Goal: Information Seeking & Learning: Learn about a topic

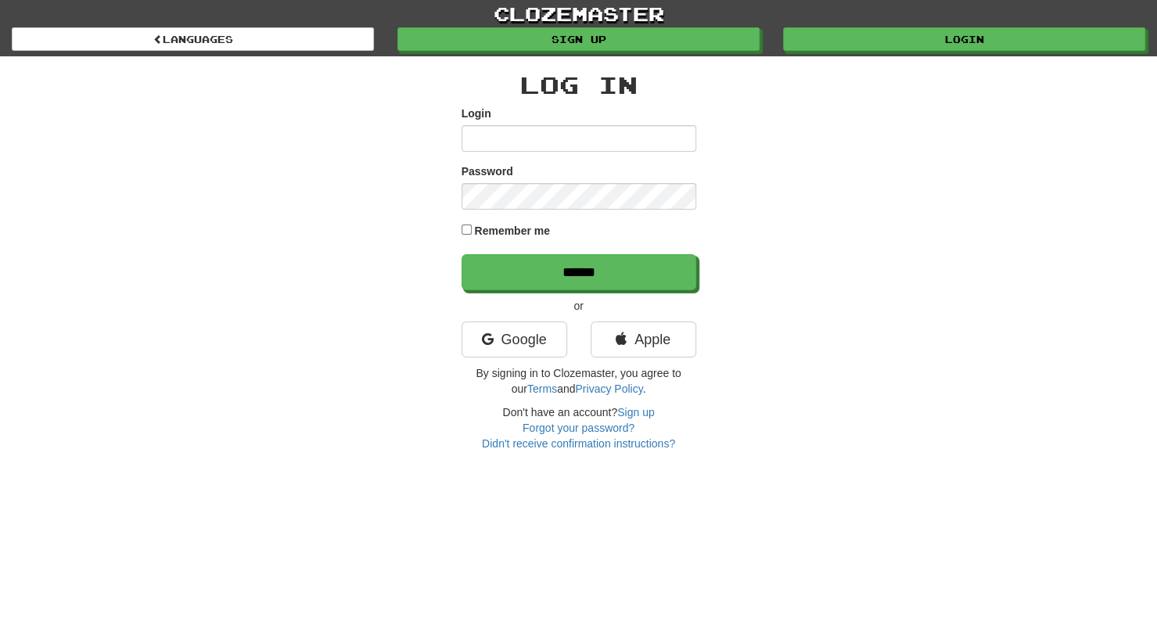
type input "**********"
click at [462, 254] on input "******" at bounding box center [579, 272] width 235 height 36
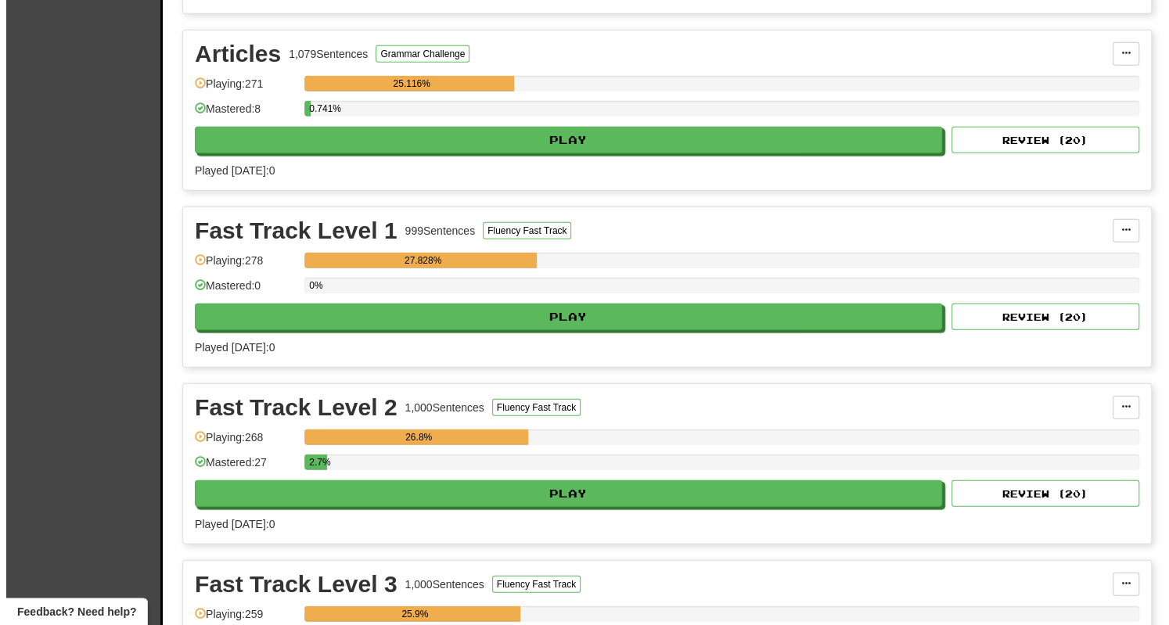
scroll to position [2327, 0]
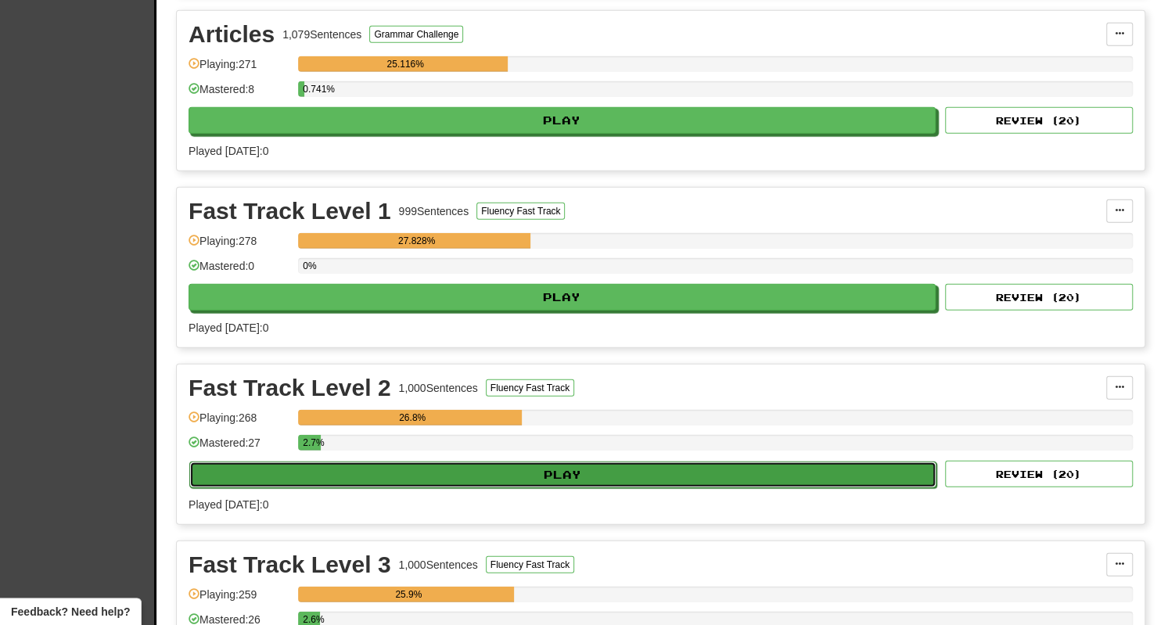
click at [557, 463] on button "Play" at bounding box center [562, 475] width 747 height 27
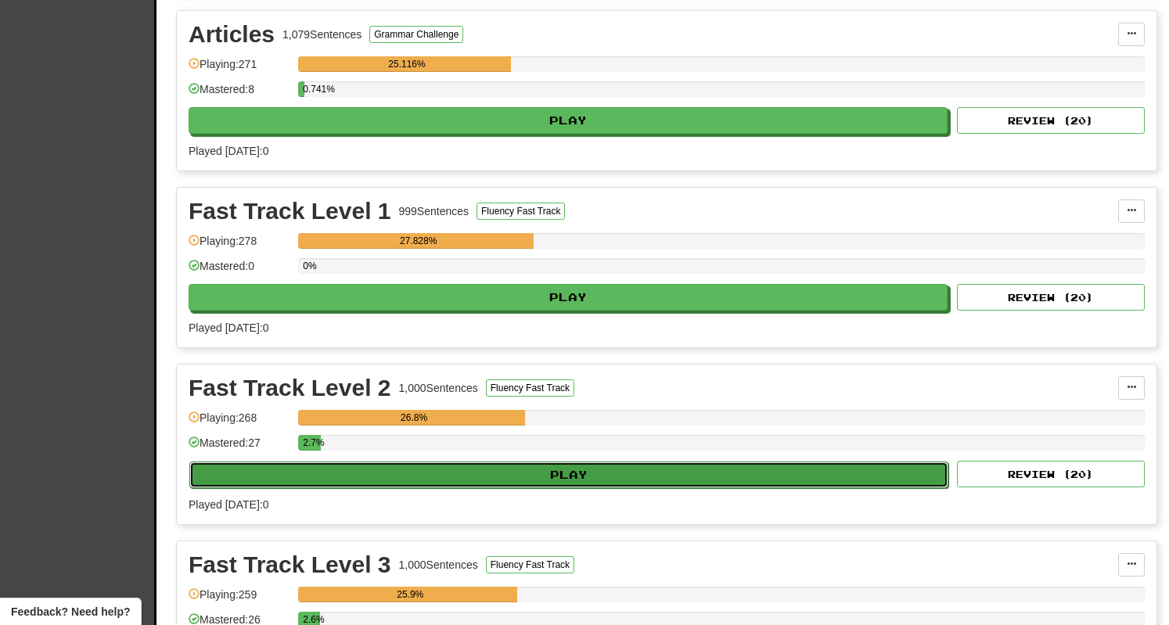
select select "**"
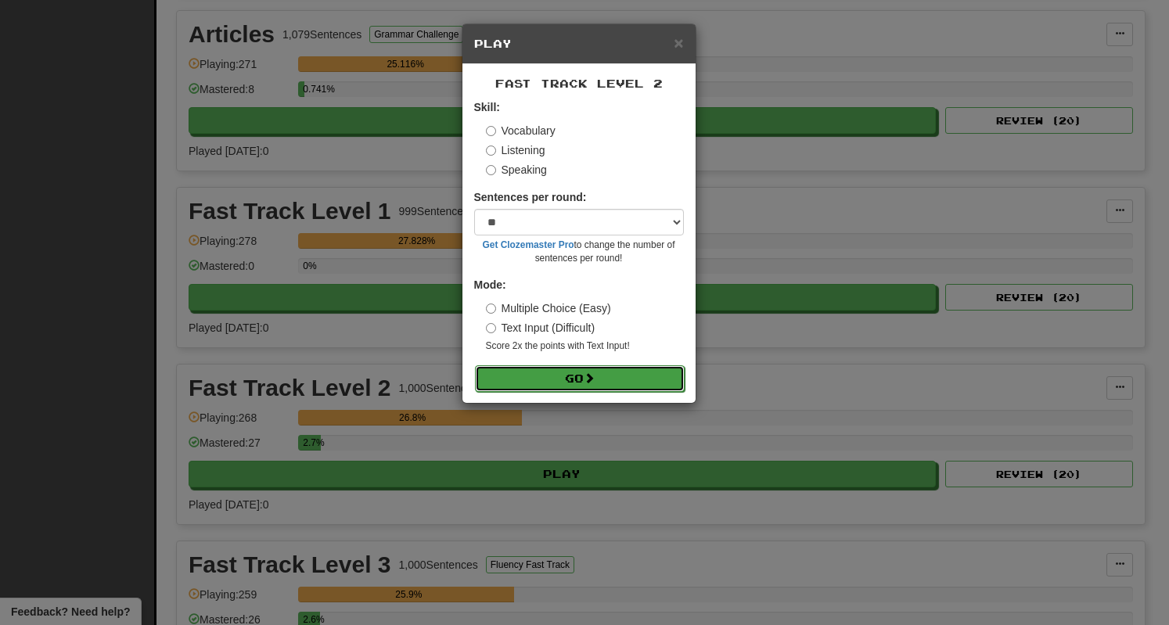
click at [625, 376] on button "Go" at bounding box center [580, 378] width 210 height 27
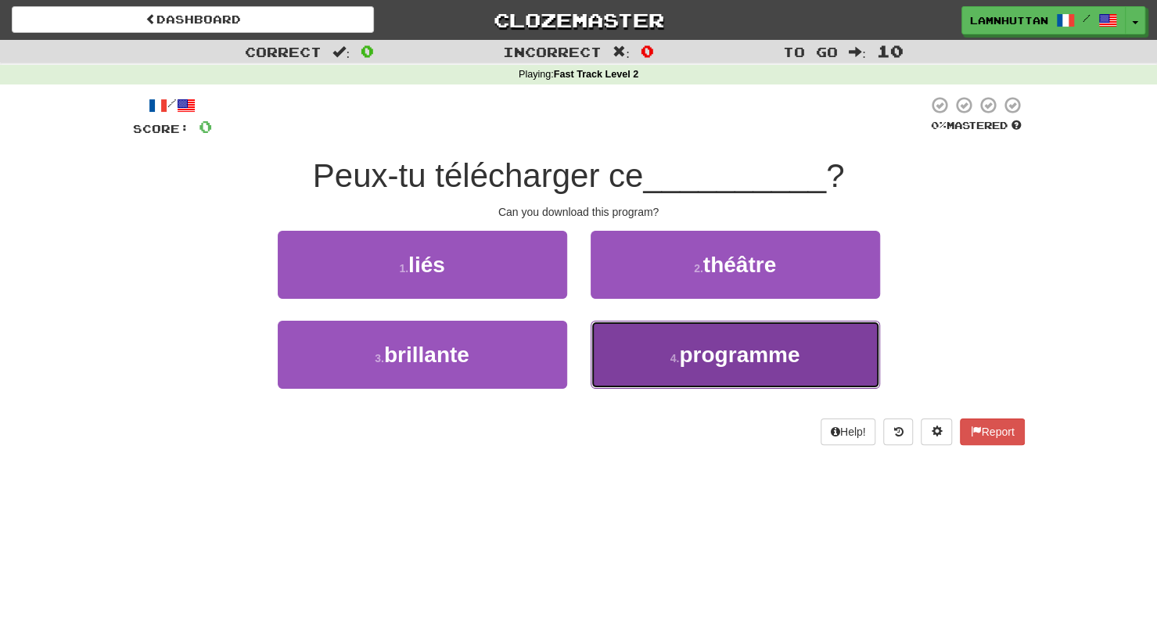
click at [737, 337] on button "4 . programme" at bounding box center [736, 355] width 290 height 68
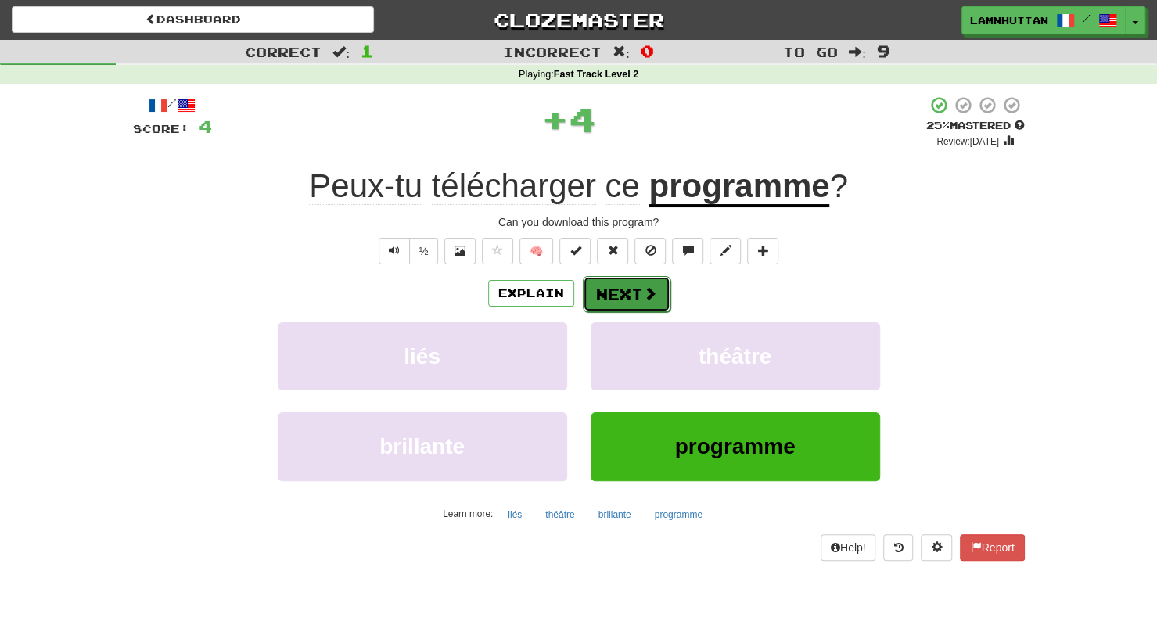
click at [607, 286] on button "Next" at bounding box center [627, 294] width 88 height 36
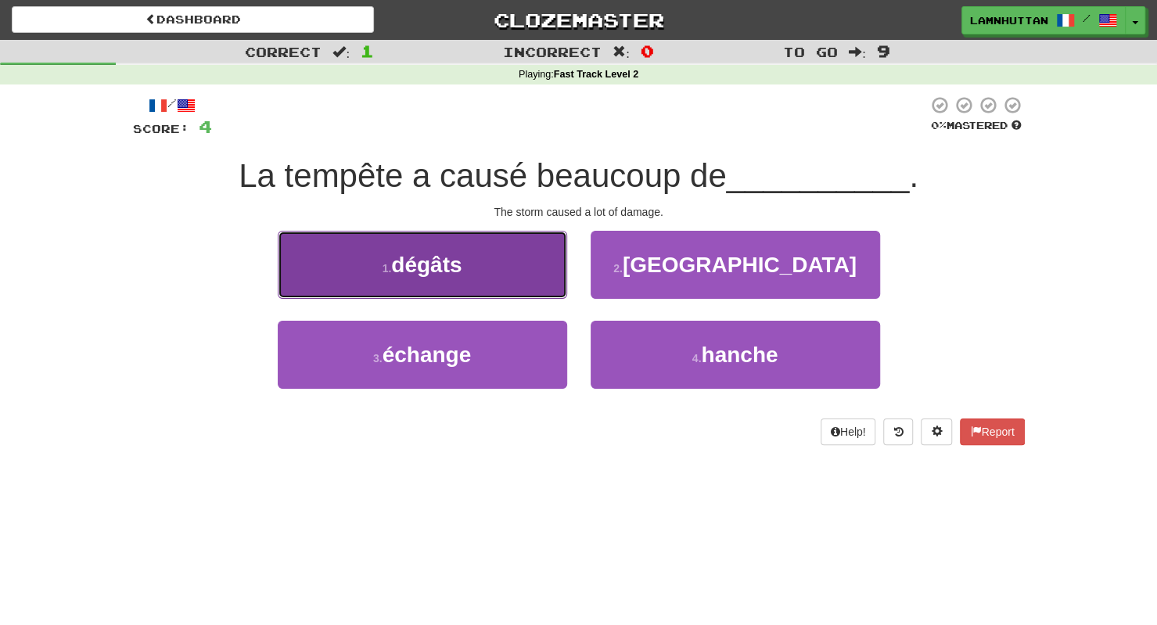
click at [512, 240] on button "1 . dégâts" at bounding box center [423, 265] width 290 height 68
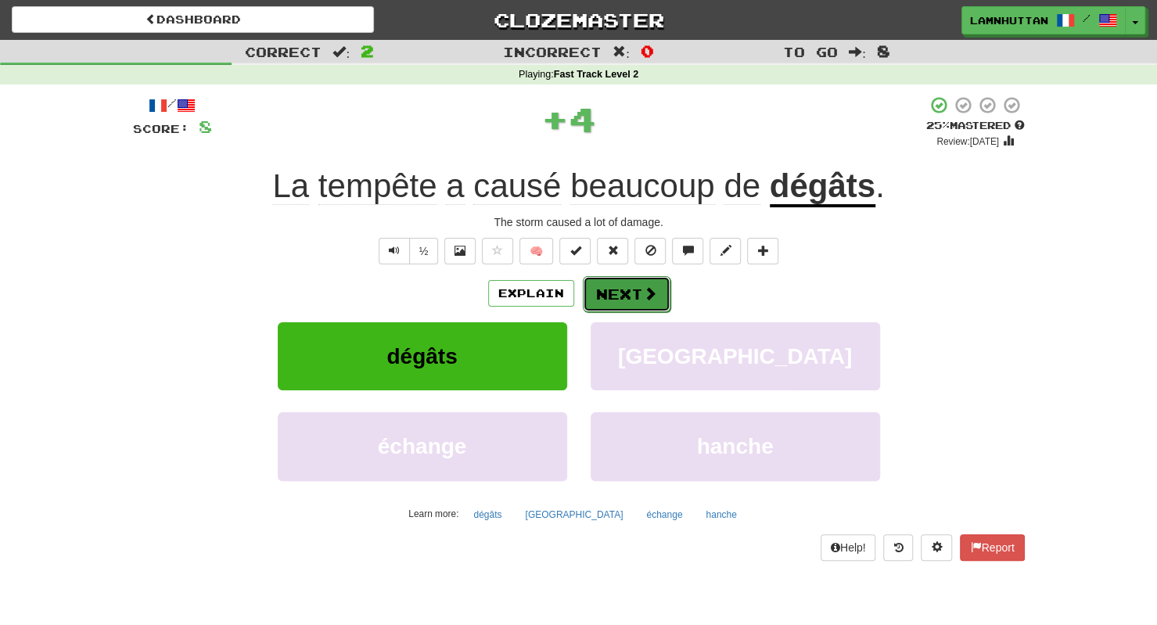
click at [632, 299] on button "Next" at bounding box center [627, 294] width 88 height 36
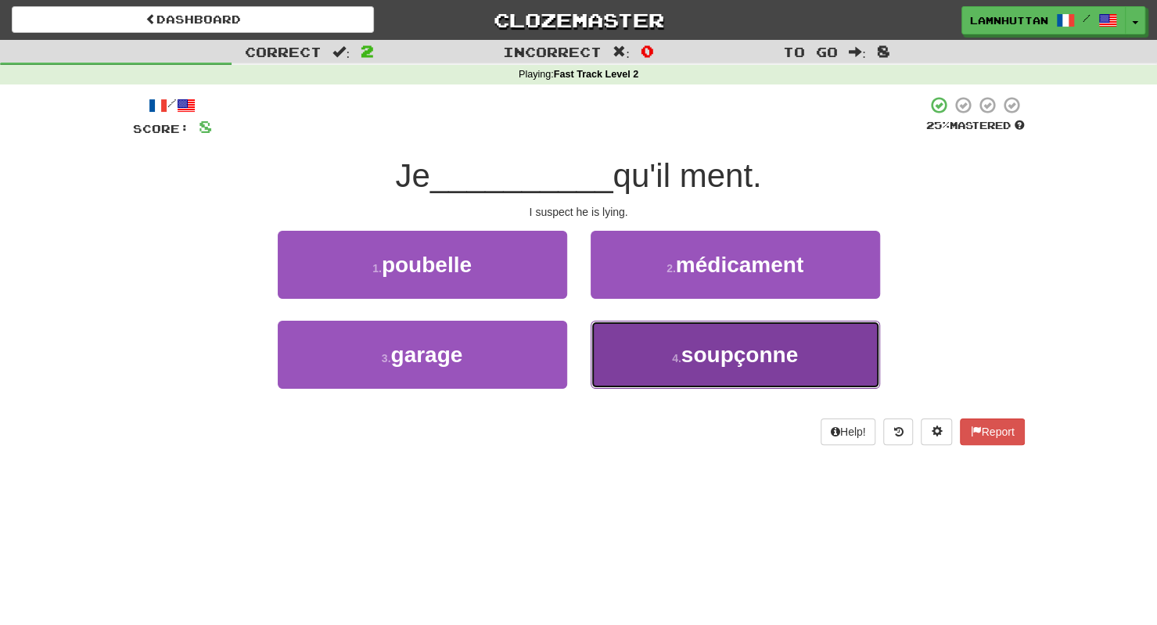
click at [711, 354] on span "soupçonne" at bounding box center [740, 355] width 117 height 24
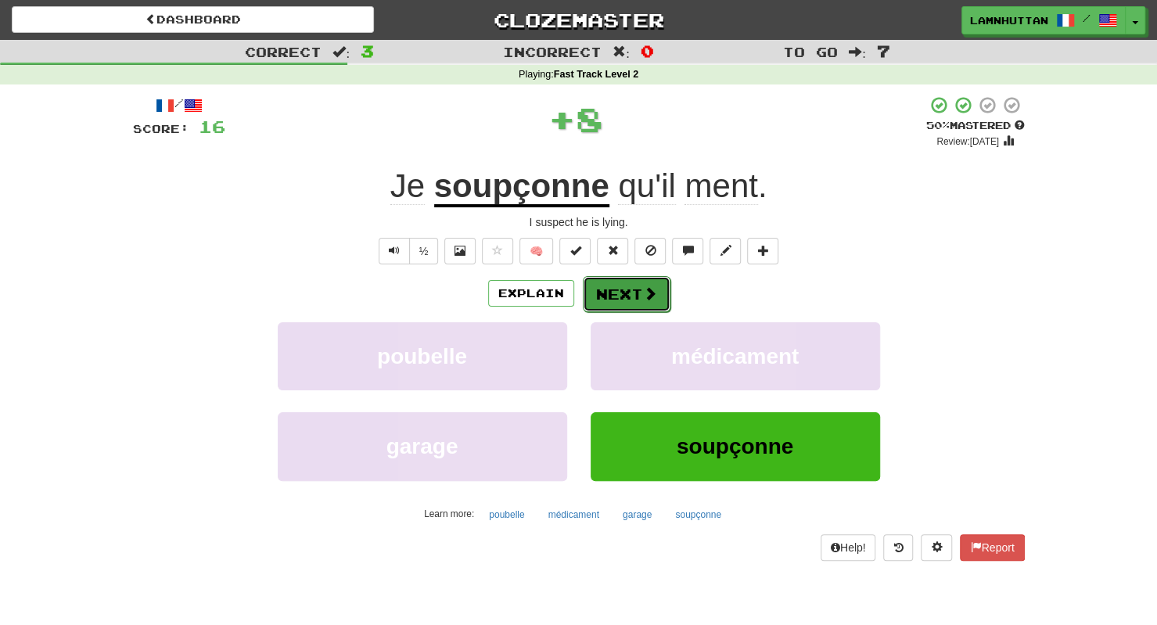
click at [628, 291] on button "Next" at bounding box center [627, 294] width 88 height 36
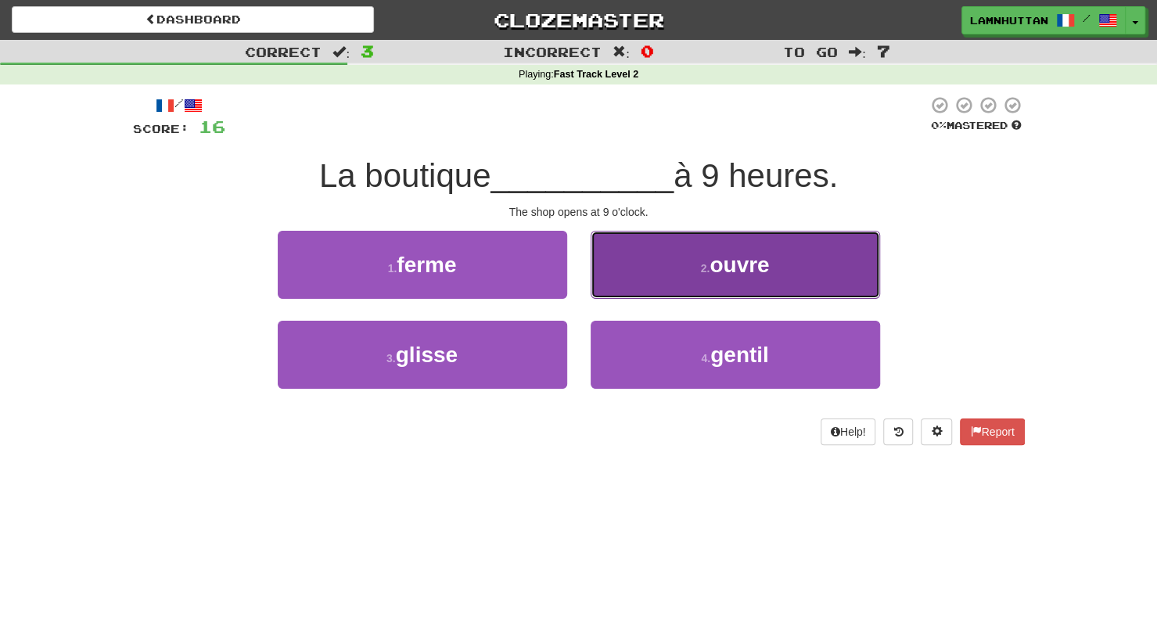
click at [721, 272] on span "ouvre" at bounding box center [739, 265] width 59 height 24
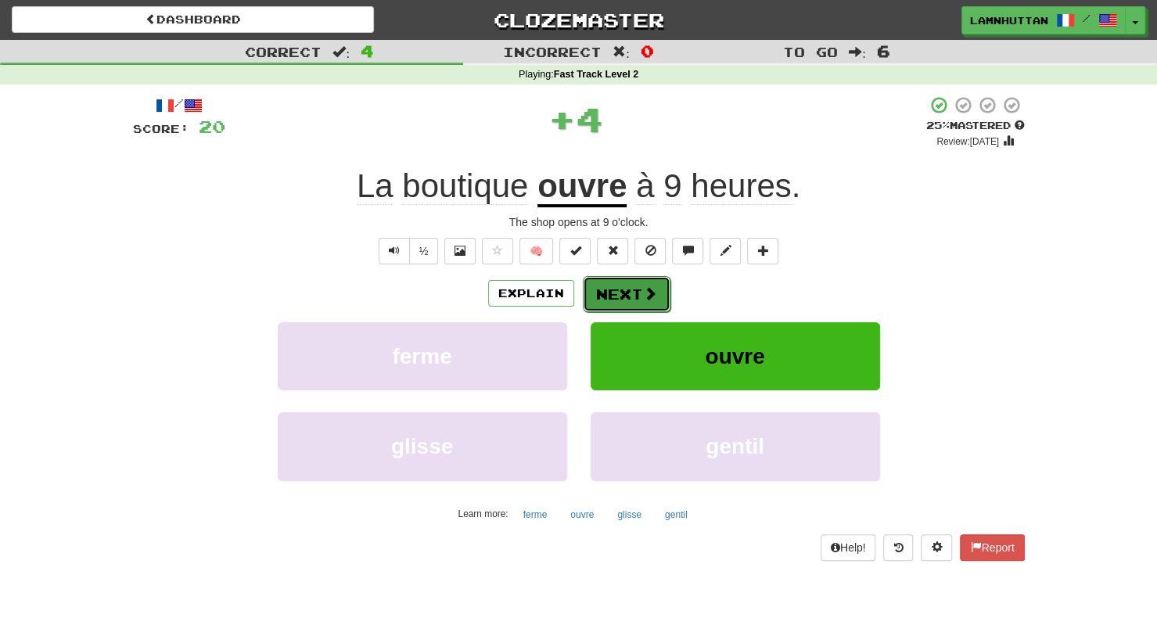
click at [635, 292] on button "Next" at bounding box center [627, 294] width 88 height 36
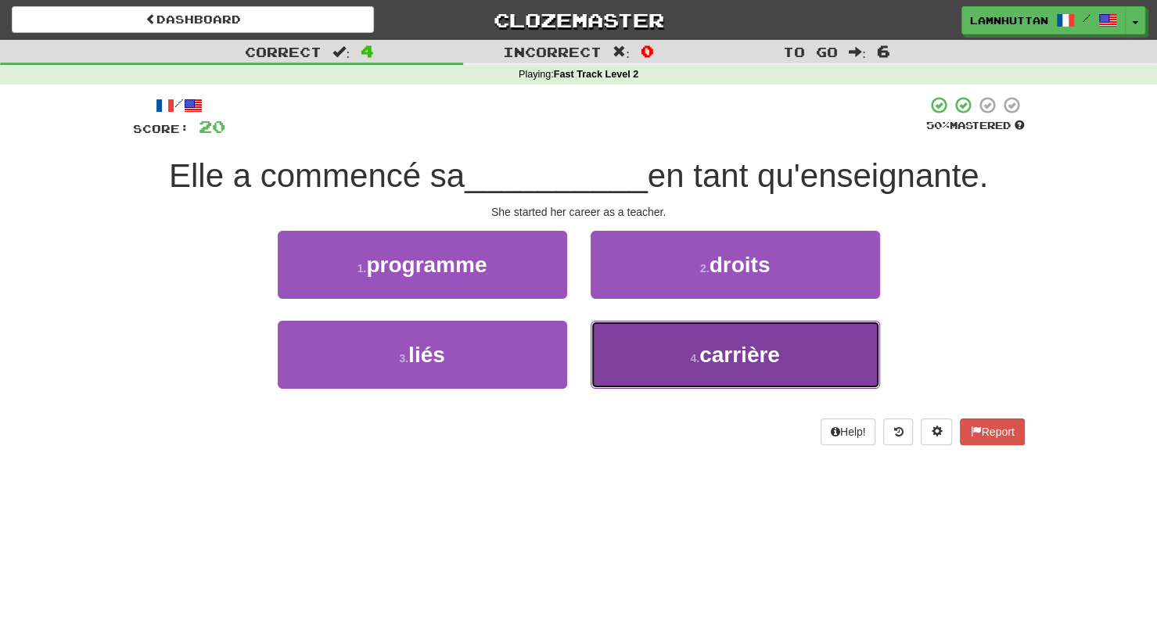
click at [707, 338] on button "4 . carrière" at bounding box center [736, 355] width 290 height 68
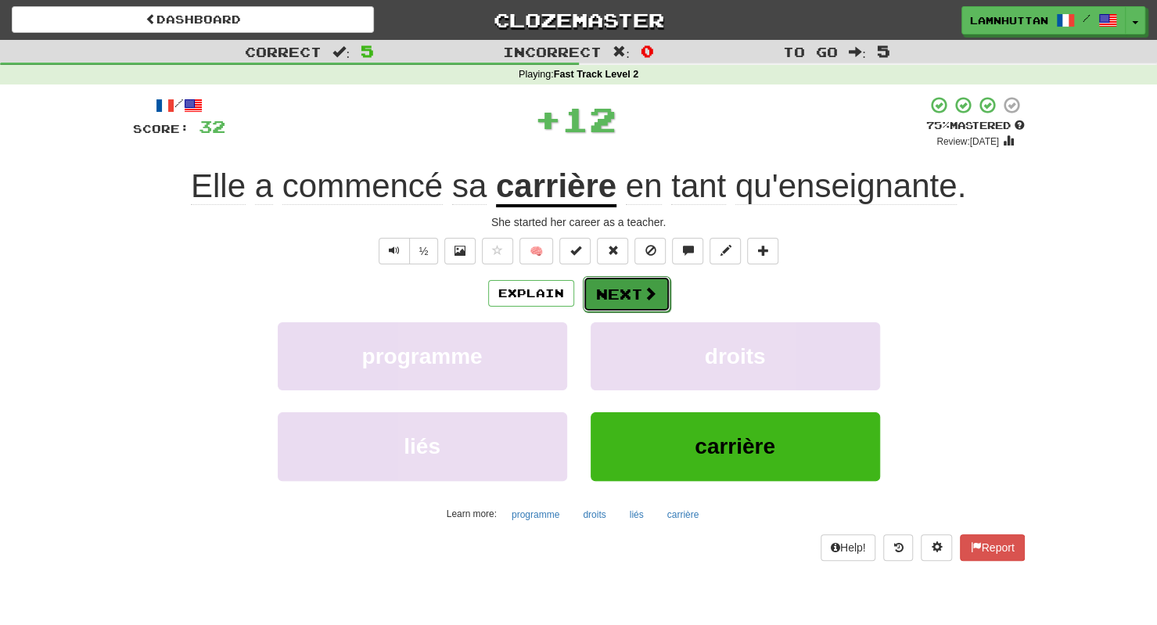
click at [615, 291] on button "Next" at bounding box center [627, 294] width 88 height 36
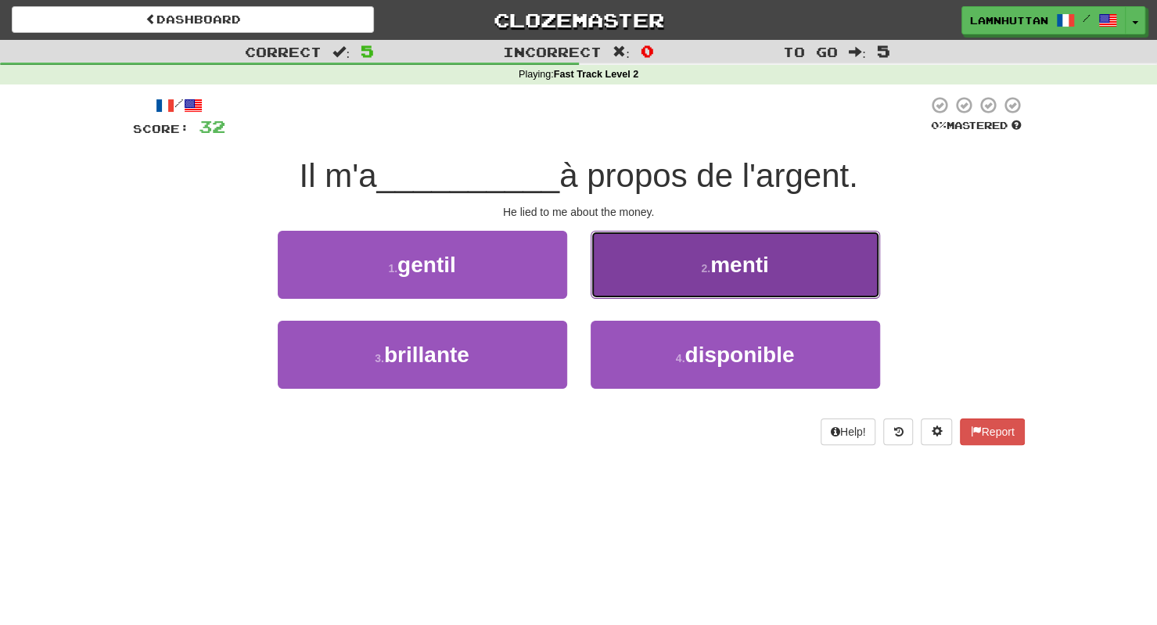
click at [643, 283] on button "2 . menti" at bounding box center [736, 265] width 290 height 68
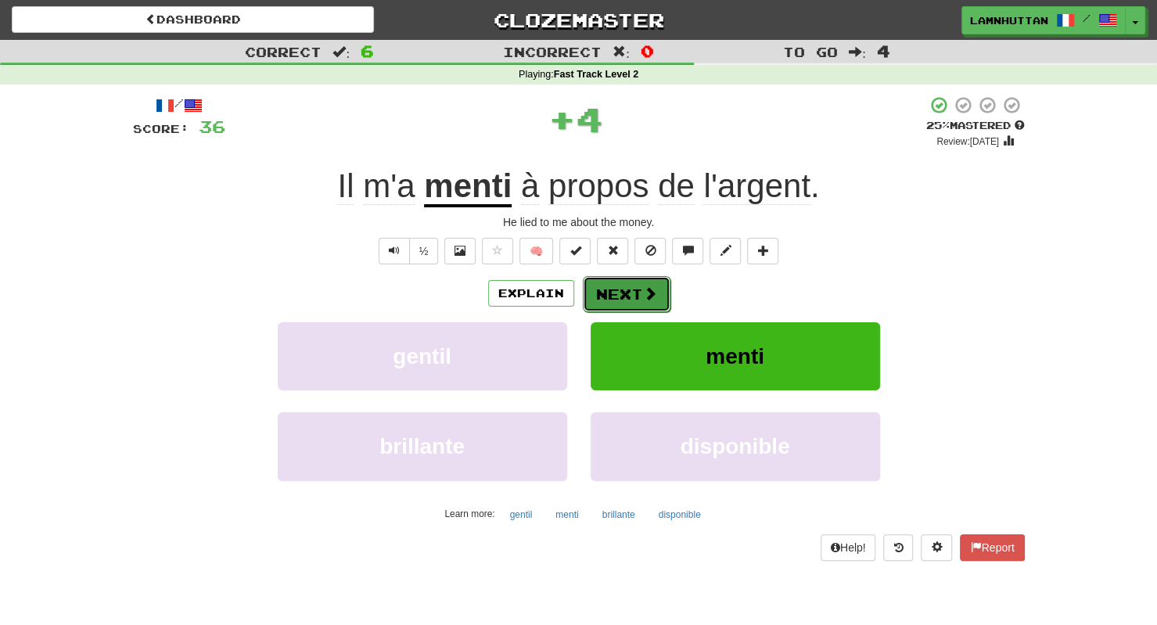
click at [607, 291] on button "Next" at bounding box center [627, 294] width 88 height 36
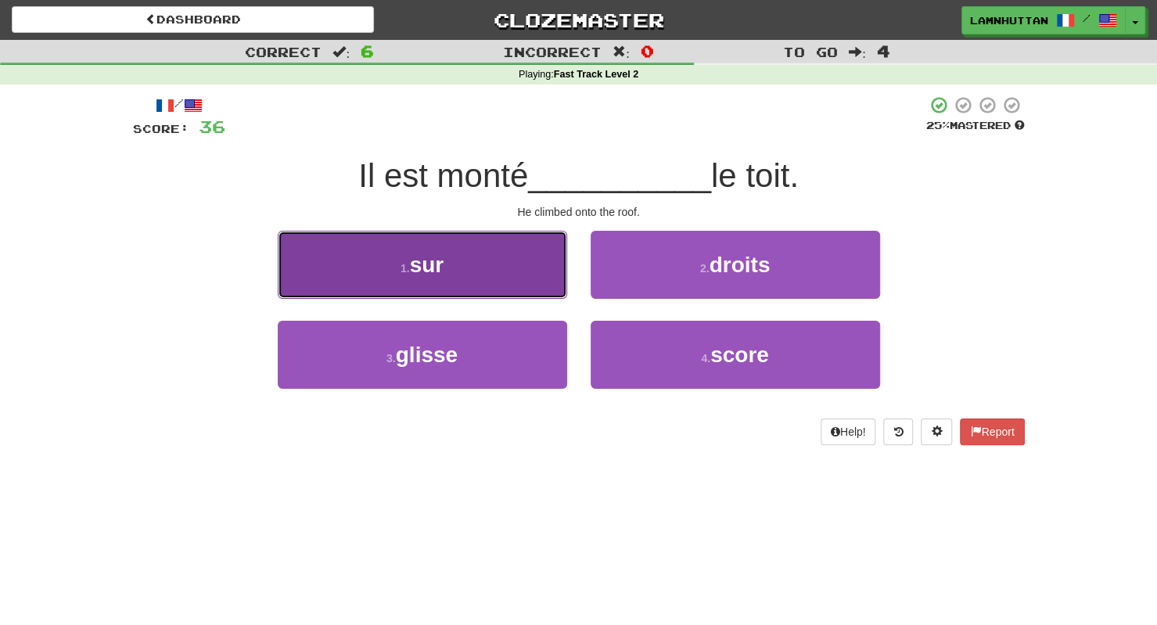
click at [501, 282] on button "1 . sur" at bounding box center [423, 265] width 290 height 68
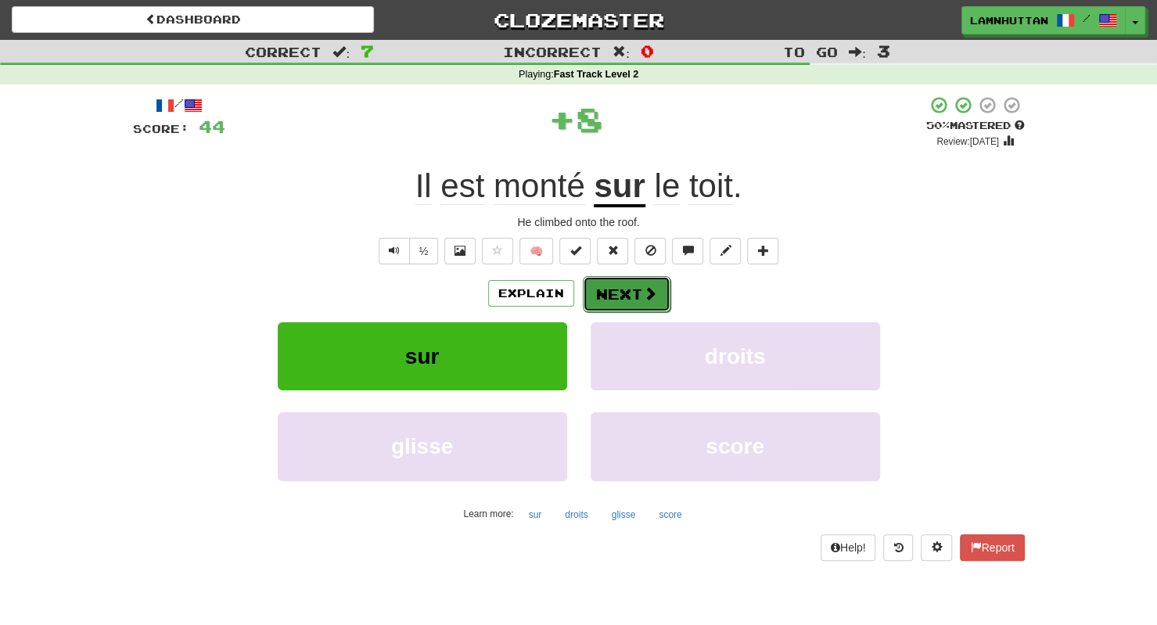
click at [626, 290] on button "Next" at bounding box center [627, 294] width 88 height 36
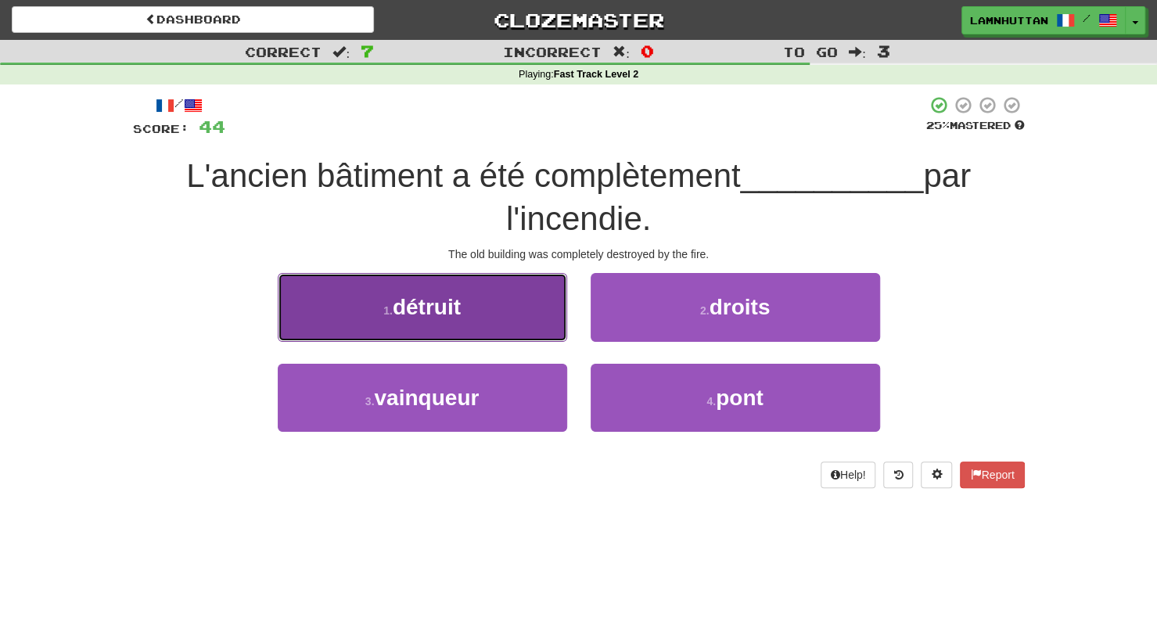
click at [520, 314] on button "1 . détruit" at bounding box center [423, 307] width 290 height 68
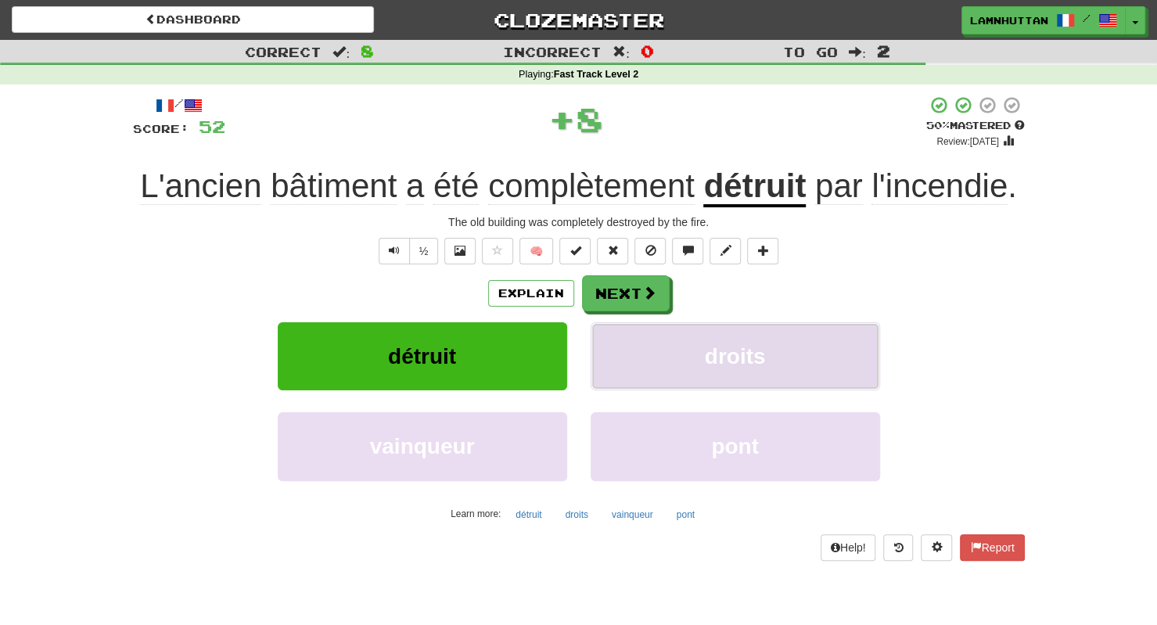
click at [640, 325] on button "droits" at bounding box center [736, 356] width 290 height 68
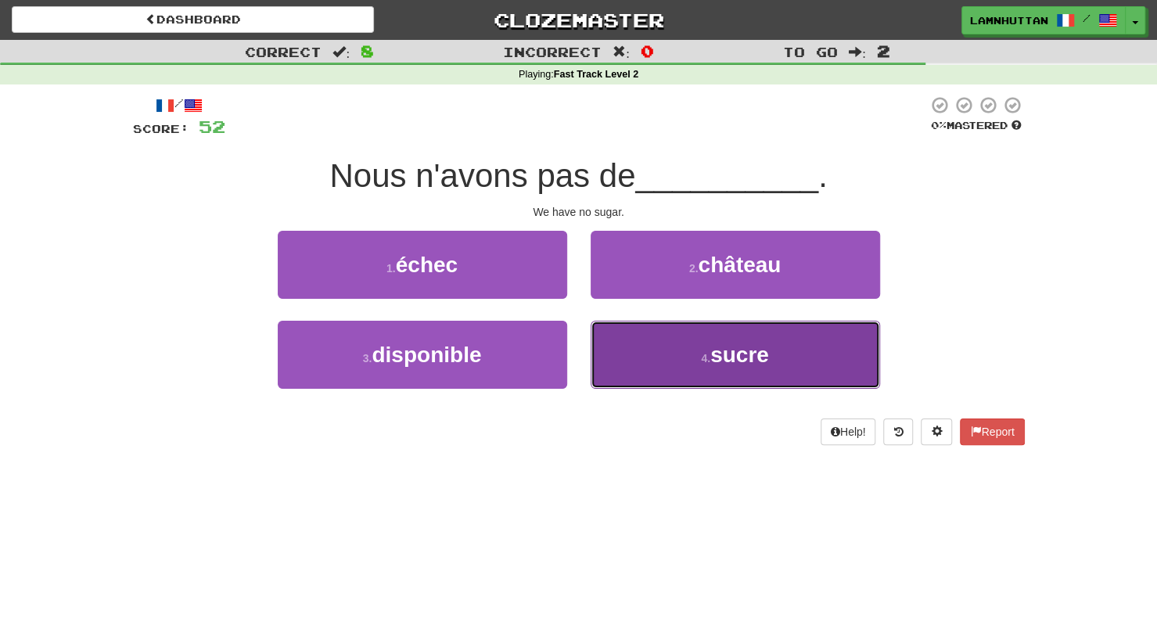
click at [714, 372] on button "4 . [GEOGRAPHIC_DATA]" at bounding box center [736, 355] width 290 height 68
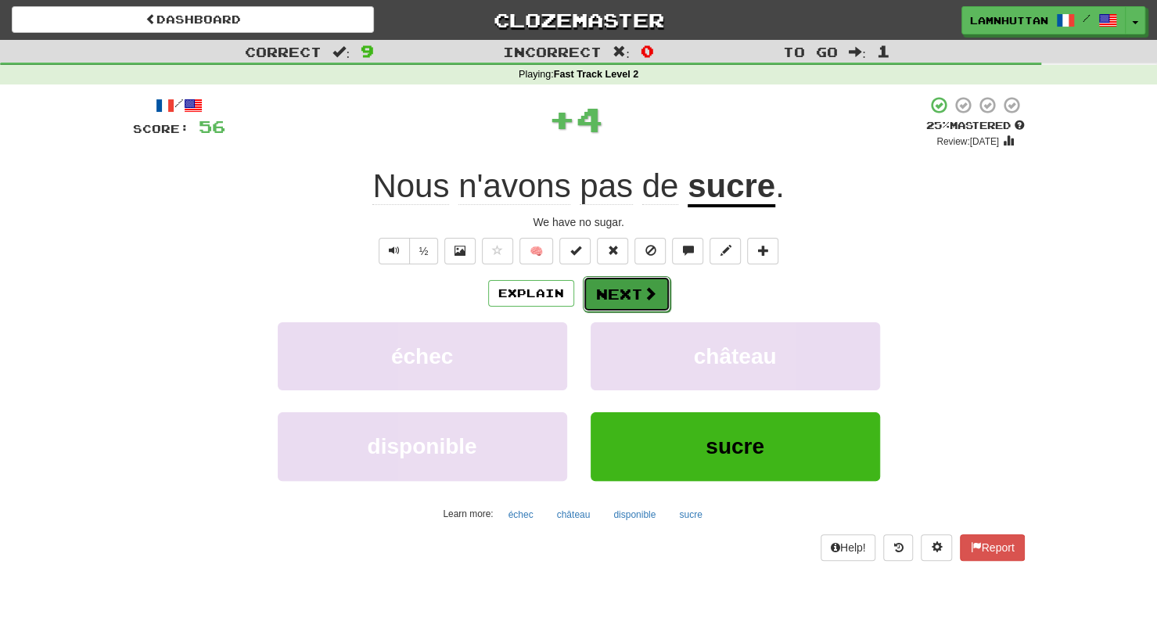
click at [627, 288] on button "Next" at bounding box center [627, 294] width 88 height 36
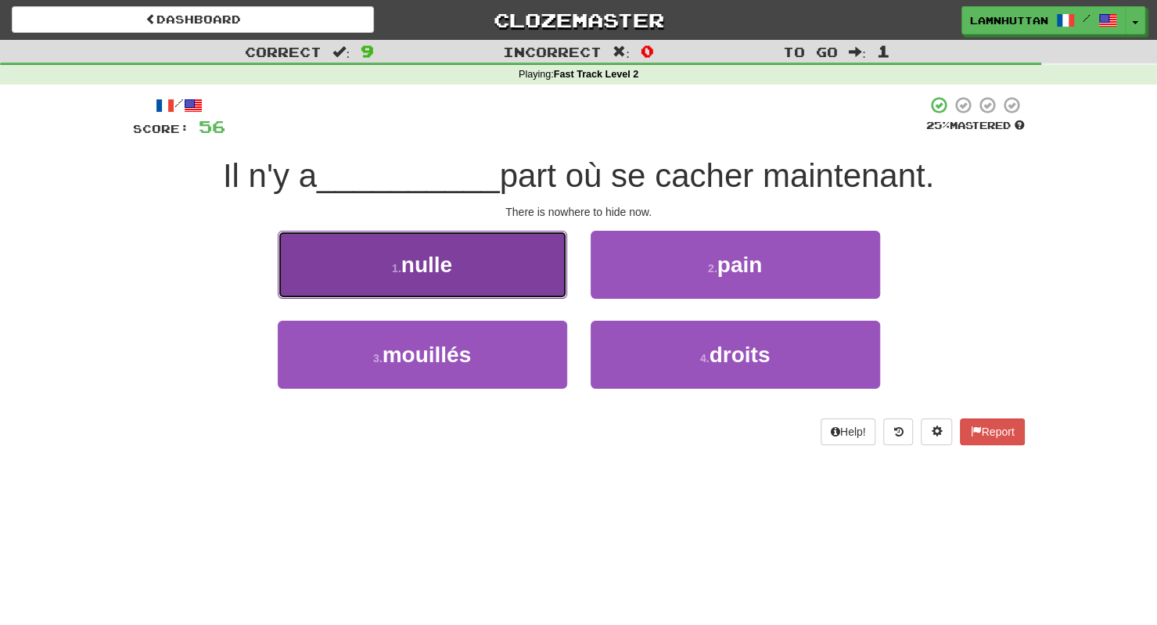
click at [518, 273] on button "1 . nulle" at bounding box center [423, 265] width 290 height 68
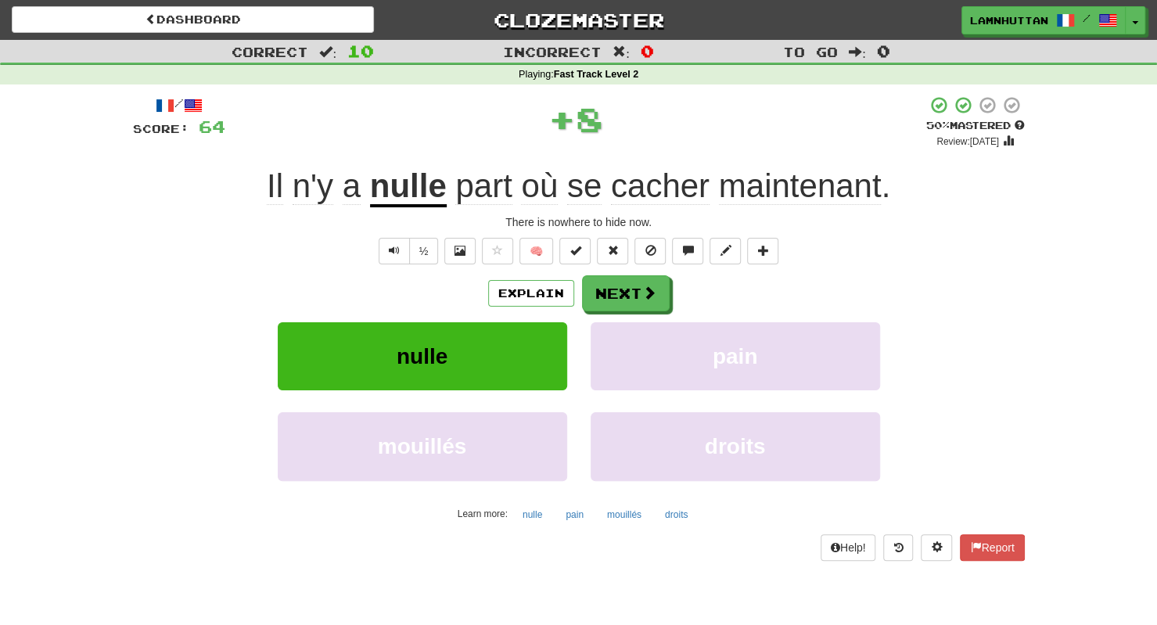
click at [610, 273] on div "/ Score: 64 + 8 50 % Mastered Review: [DATE] Il n'y a nulle part où se cacher m…" at bounding box center [579, 327] width 892 height 465
click at [612, 294] on button "Next" at bounding box center [627, 294] width 88 height 36
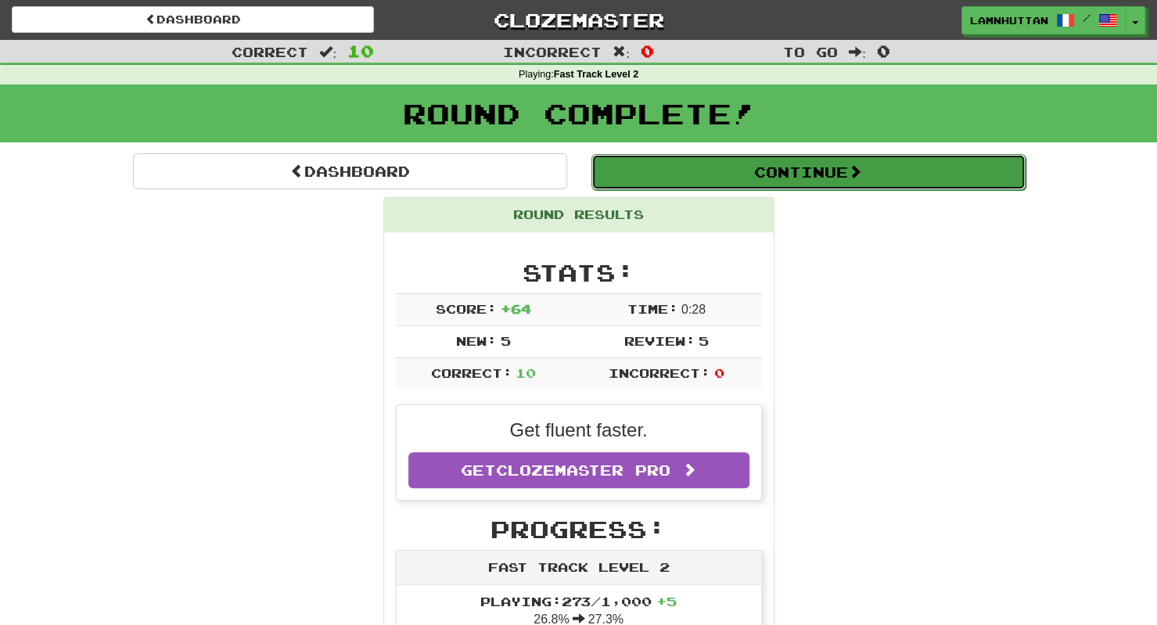
click at [756, 175] on button "Continue" at bounding box center [809, 172] width 434 height 36
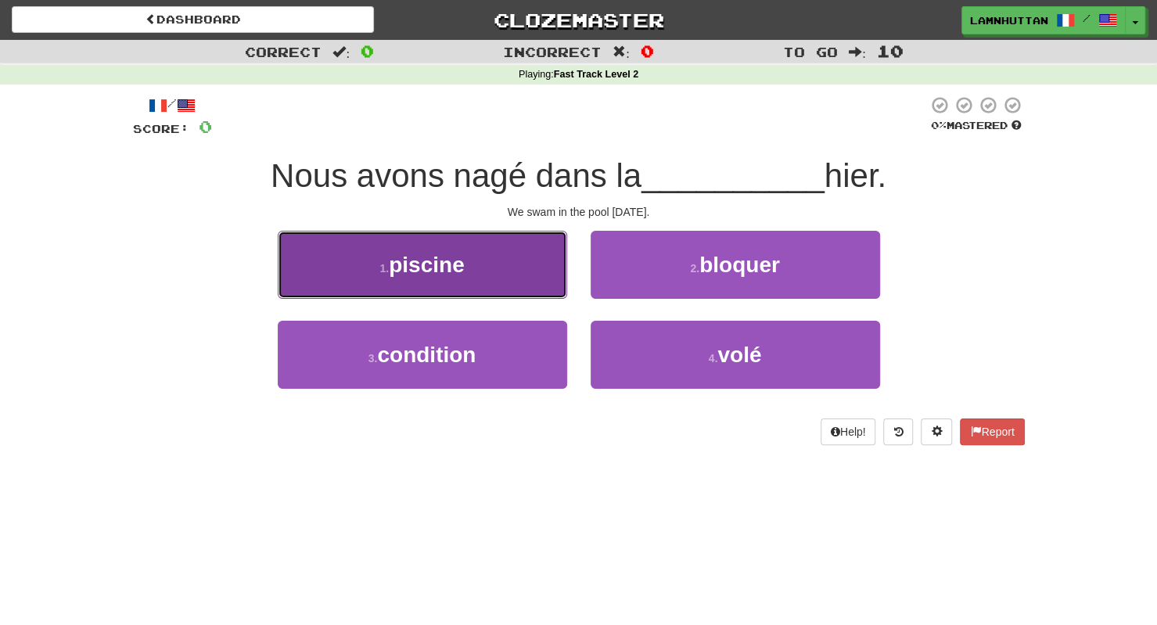
click at [528, 283] on button "1 . [GEOGRAPHIC_DATA]" at bounding box center [423, 265] width 290 height 68
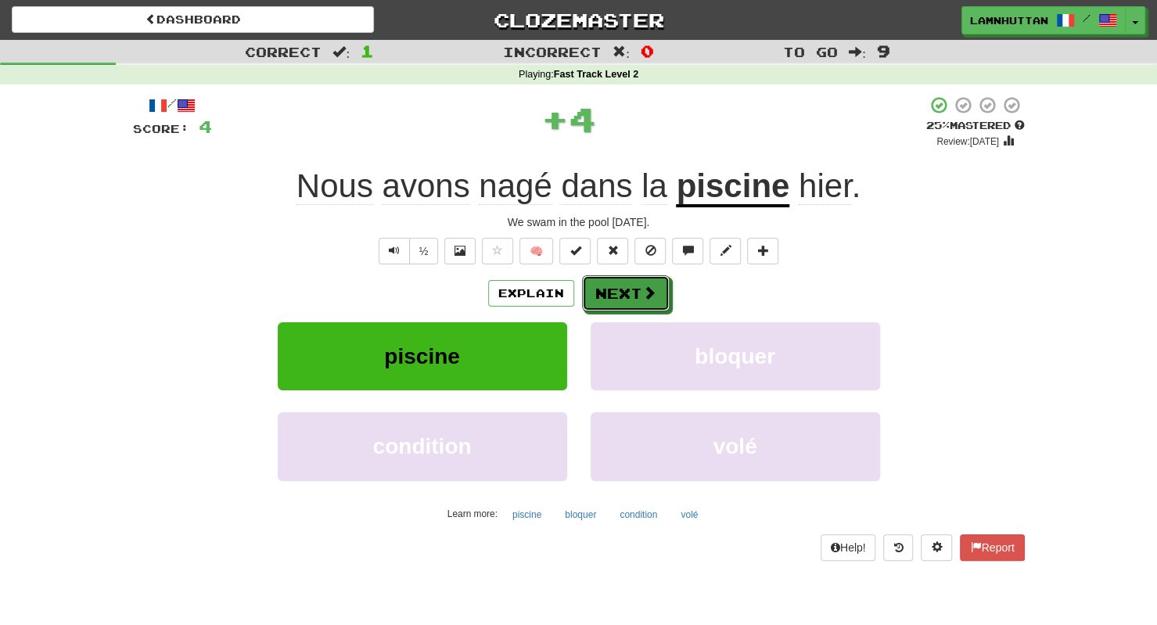
click at [643, 298] on span at bounding box center [650, 293] width 14 height 14
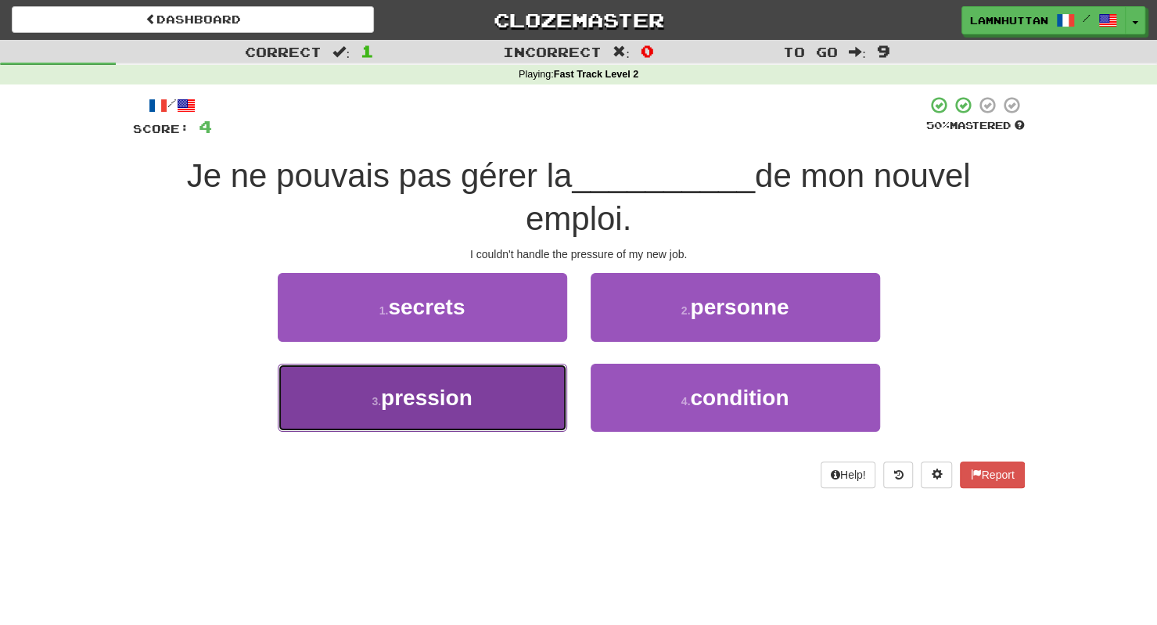
click at [516, 403] on button "3 . pression" at bounding box center [423, 398] width 290 height 68
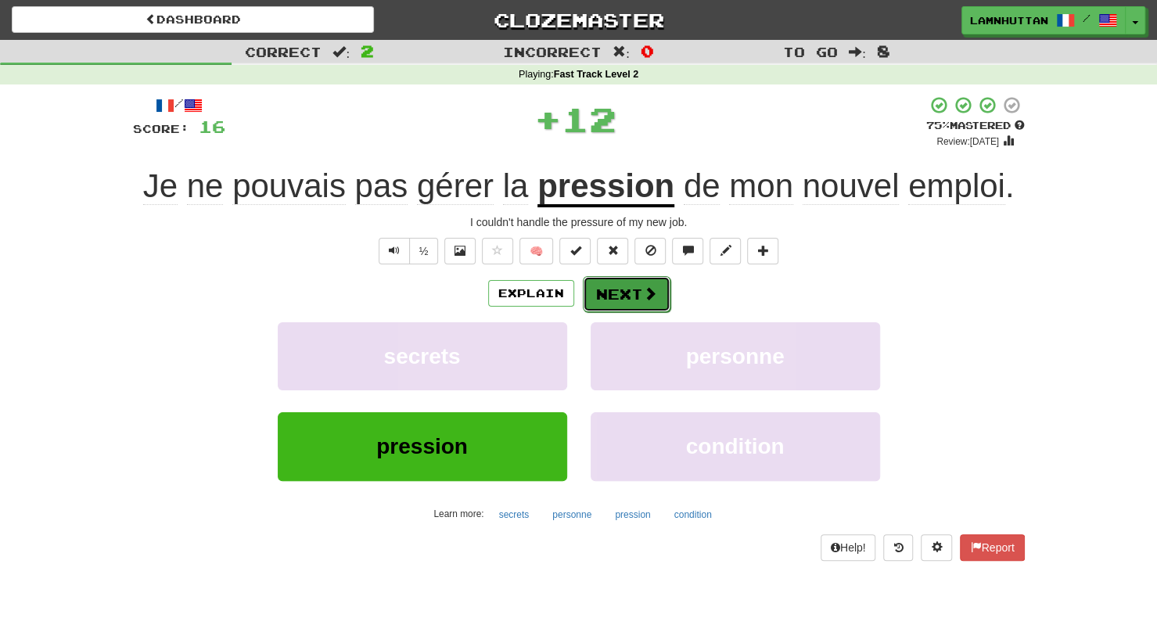
click at [634, 309] on button "Next" at bounding box center [627, 294] width 88 height 36
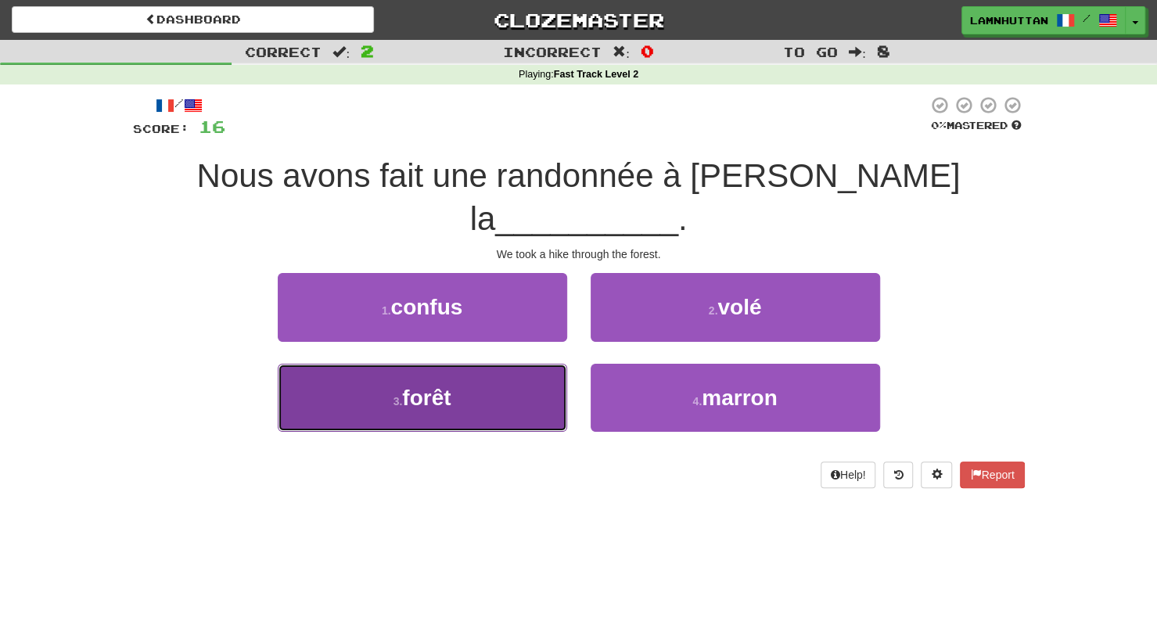
click at [507, 364] on button "3 . forêt" at bounding box center [423, 398] width 290 height 68
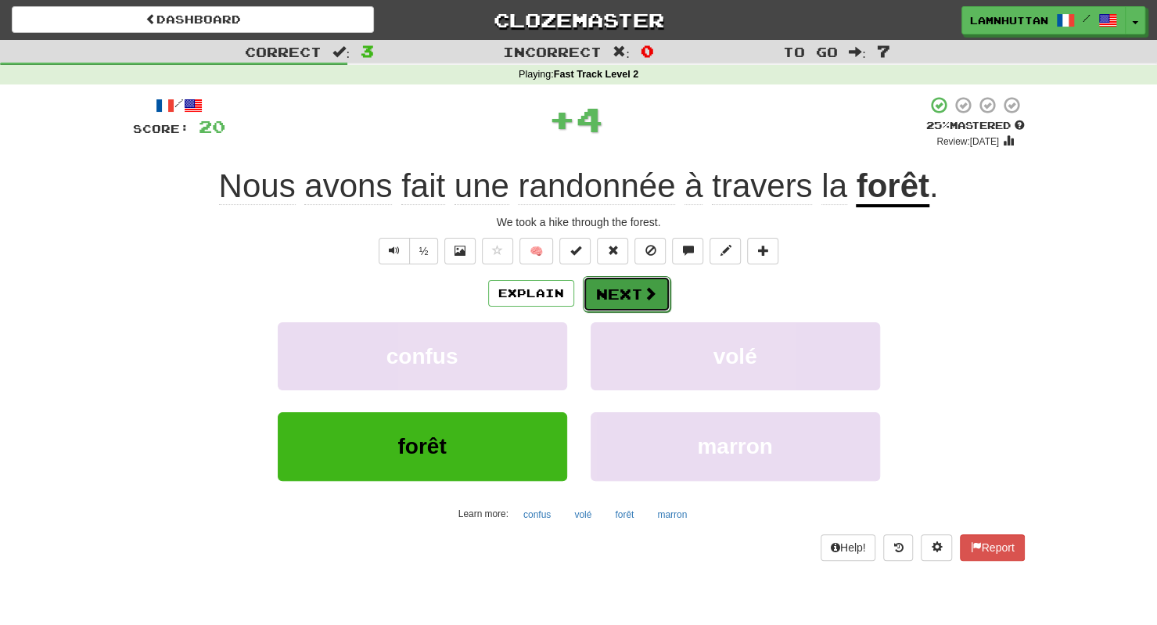
click at [620, 293] on button "Next" at bounding box center [627, 294] width 88 height 36
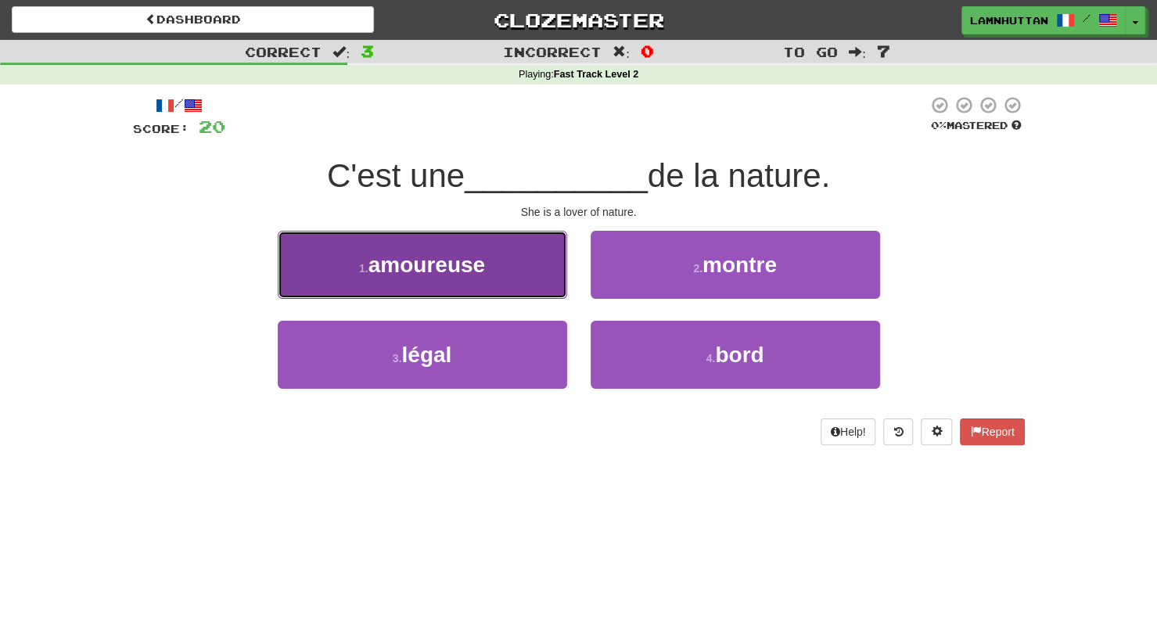
click at [512, 281] on button "1 . amoureuse" at bounding box center [423, 265] width 290 height 68
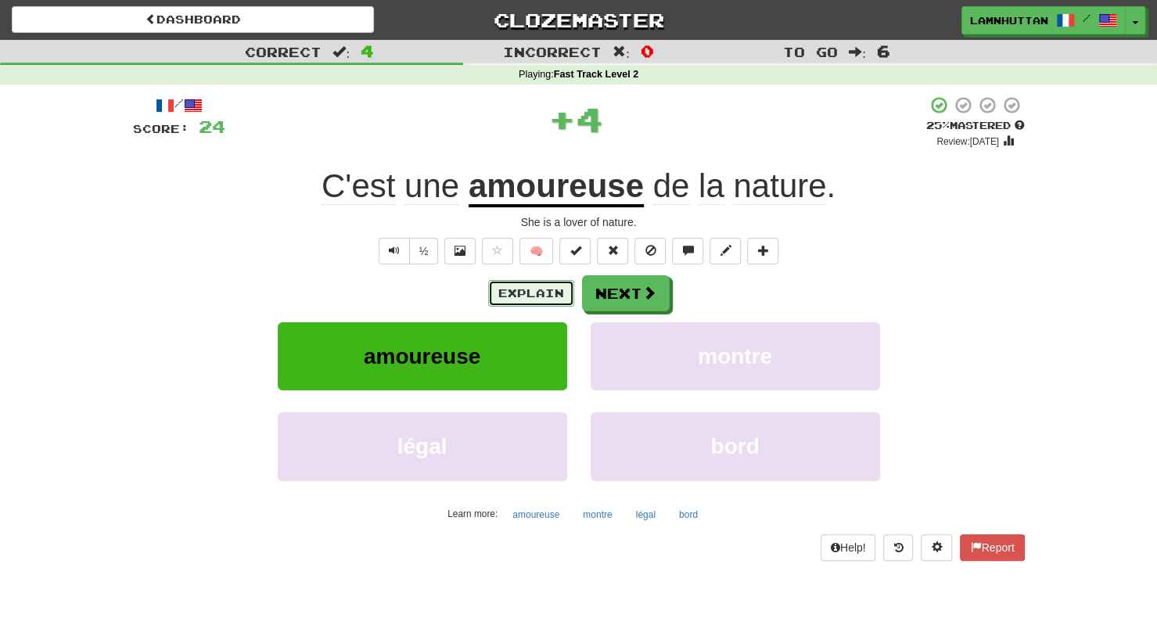
click at [563, 285] on button "Explain" at bounding box center [531, 293] width 86 height 27
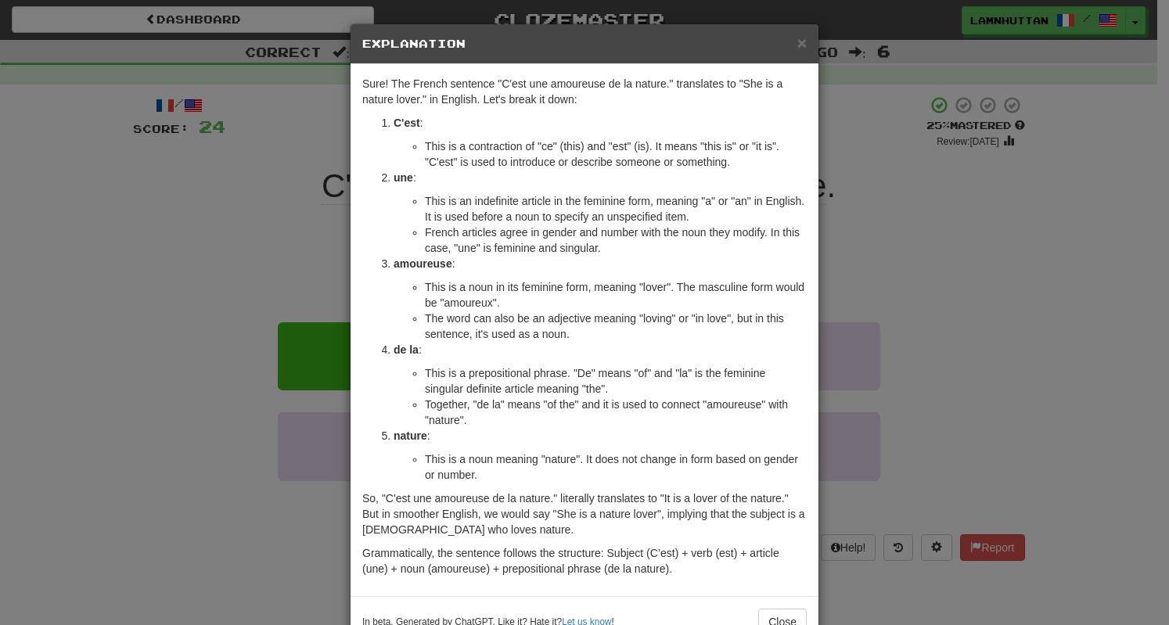
click at [956, 295] on div "× Explanation Sure! The French sentence "C'est une amoureuse de la nature." tra…" at bounding box center [584, 312] width 1169 height 625
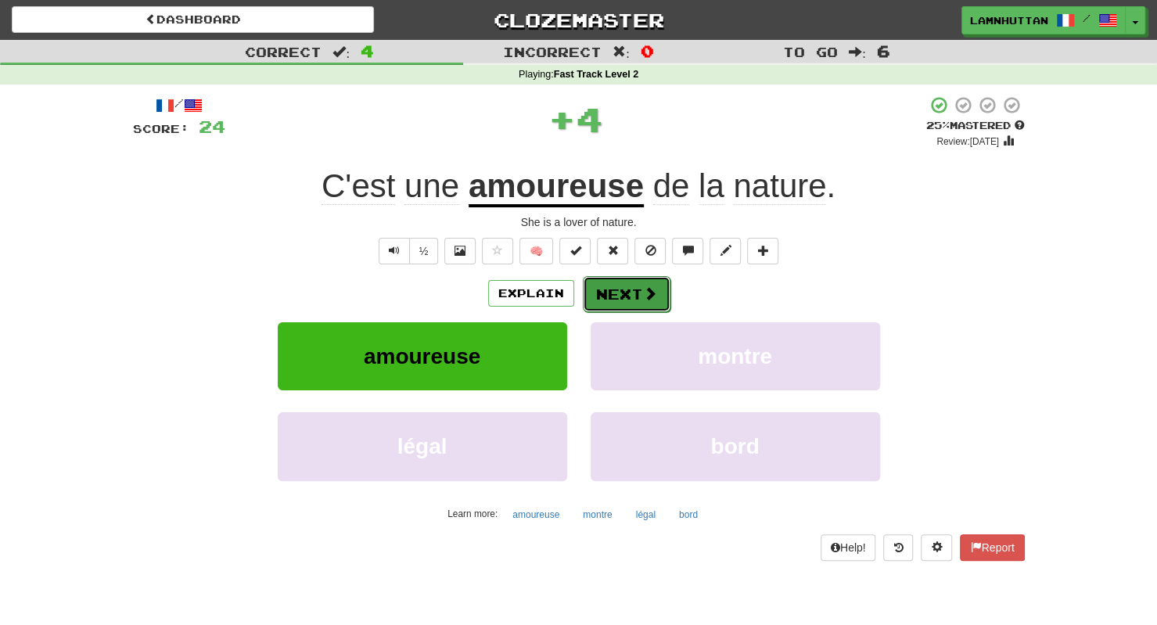
click at [643, 288] on span at bounding box center [650, 293] width 14 height 14
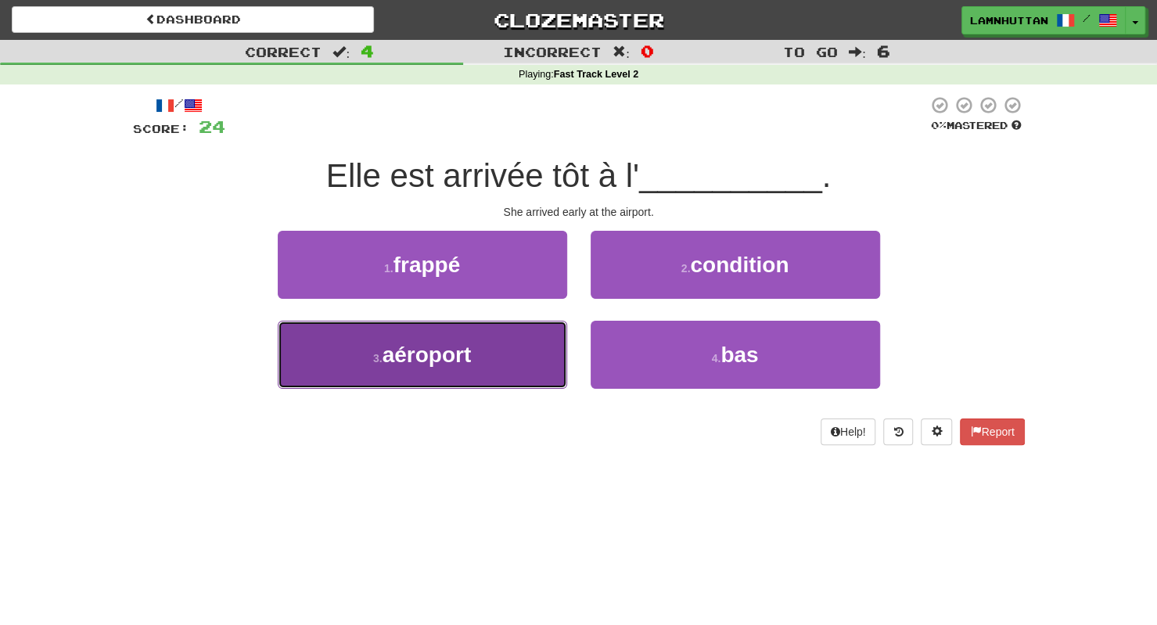
click at [485, 348] on button "3 . aéroport" at bounding box center [423, 355] width 290 height 68
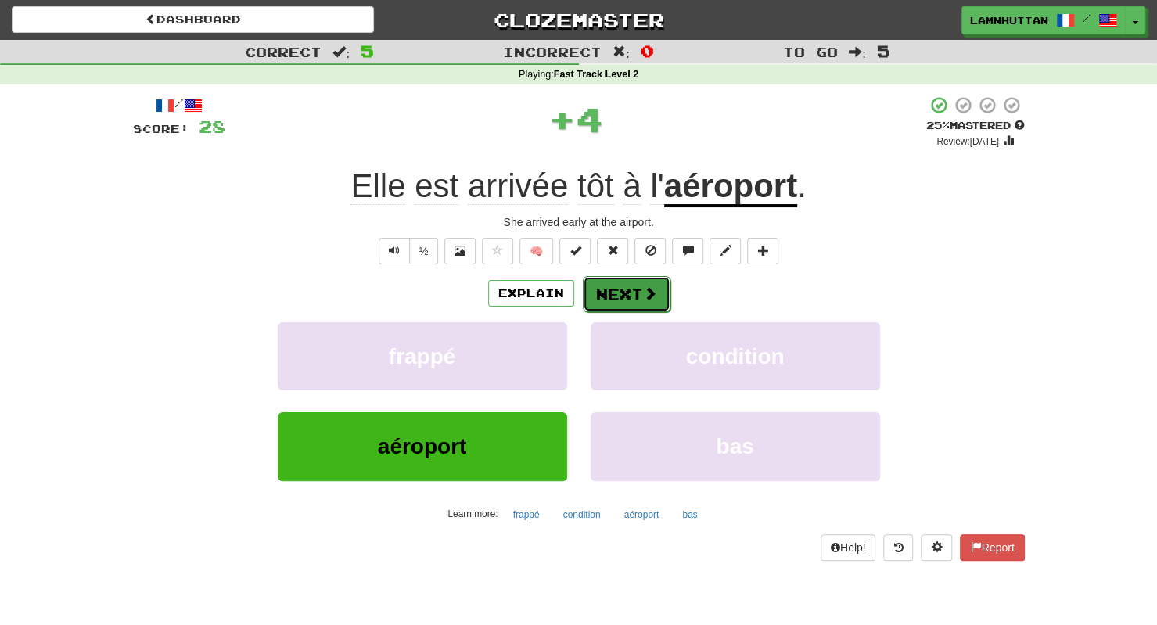
click at [617, 288] on button "Next" at bounding box center [627, 294] width 88 height 36
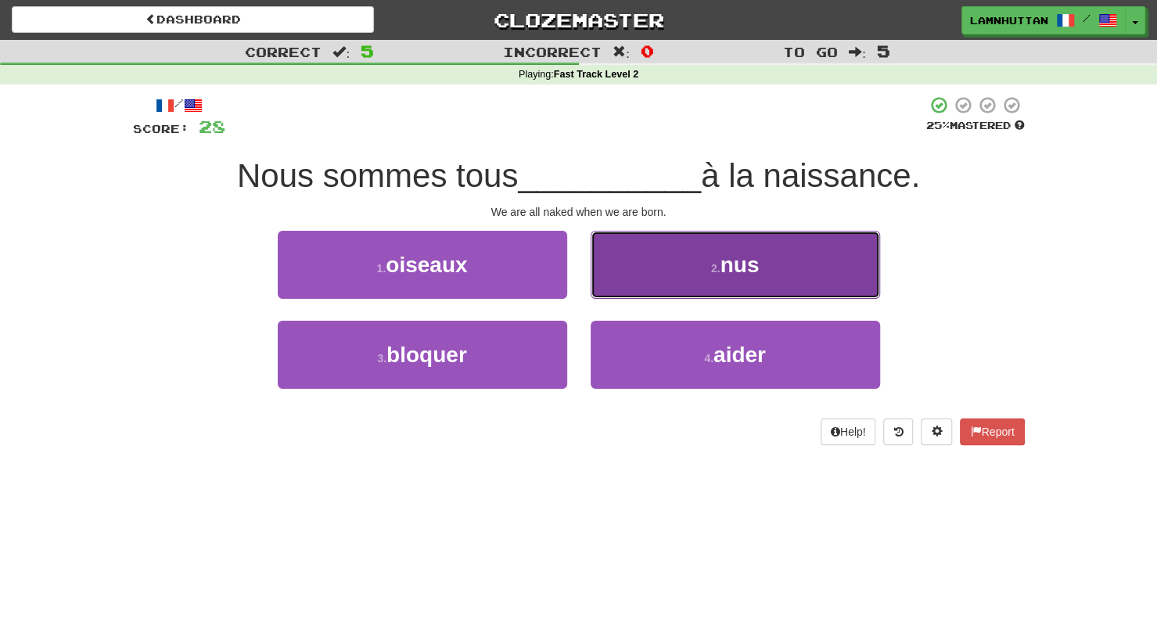
click at [721, 276] on button "2 . nus" at bounding box center [736, 265] width 290 height 68
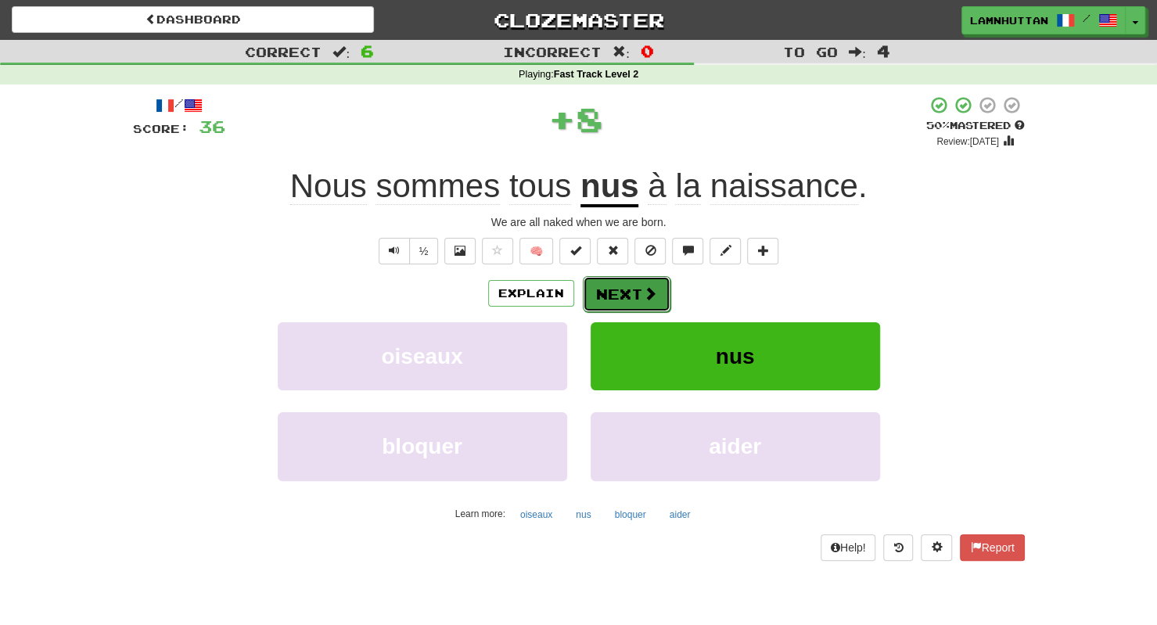
click at [626, 281] on button "Next" at bounding box center [627, 294] width 88 height 36
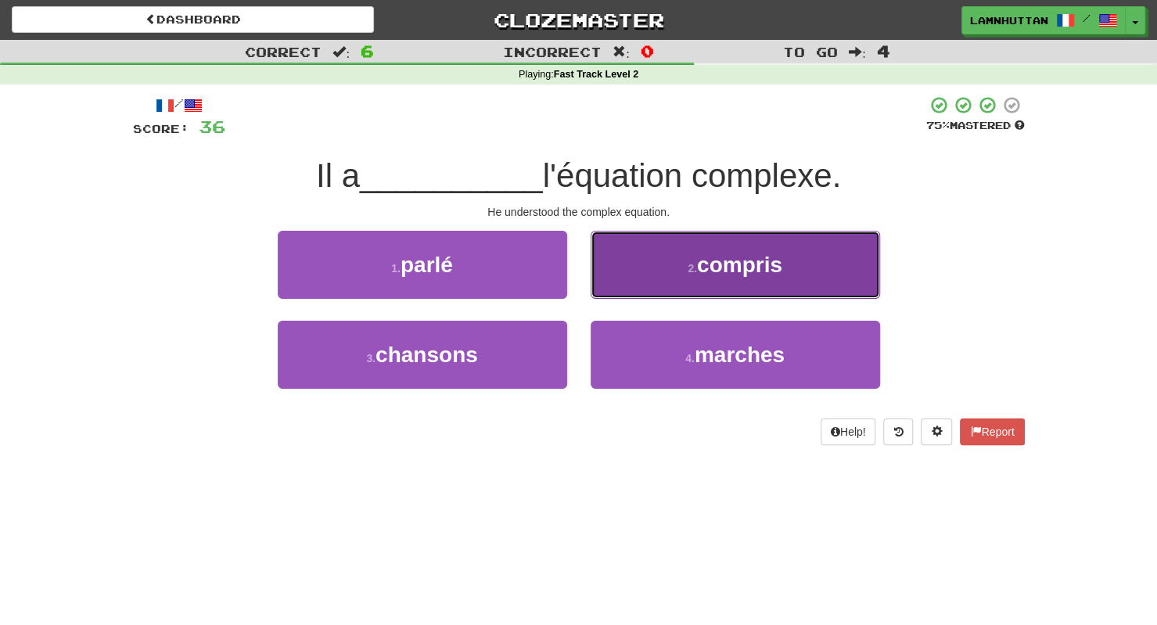
click at [675, 288] on button "2 . compris" at bounding box center [736, 265] width 290 height 68
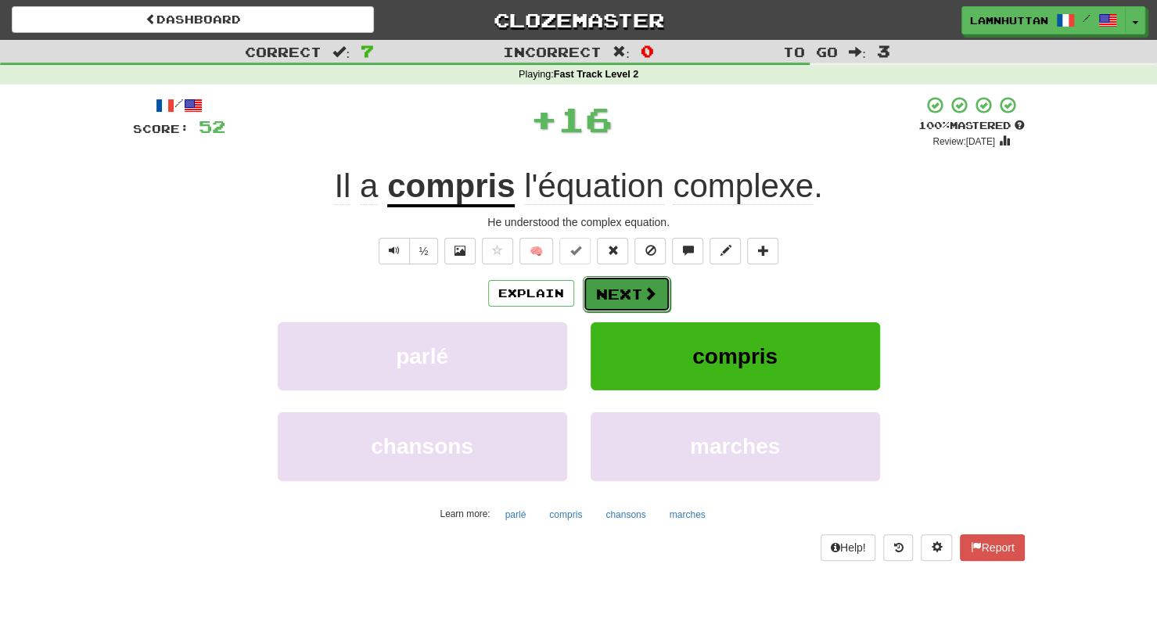
click at [644, 297] on span at bounding box center [650, 293] width 14 height 14
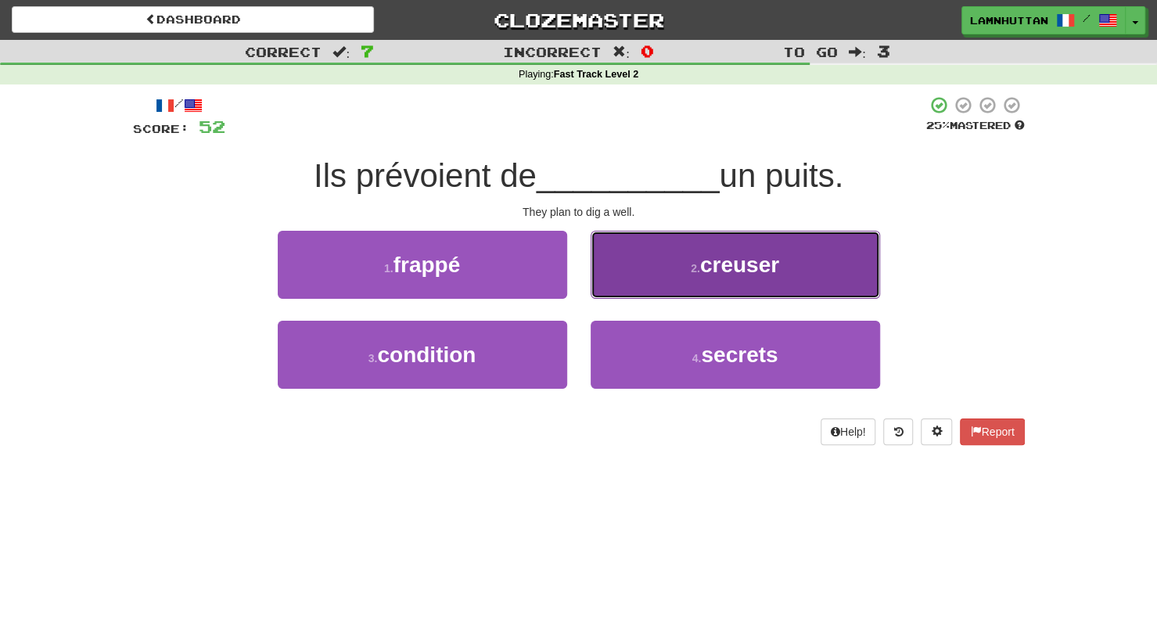
click at [678, 283] on button "2 . creuser" at bounding box center [736, 265] width 290 height 68
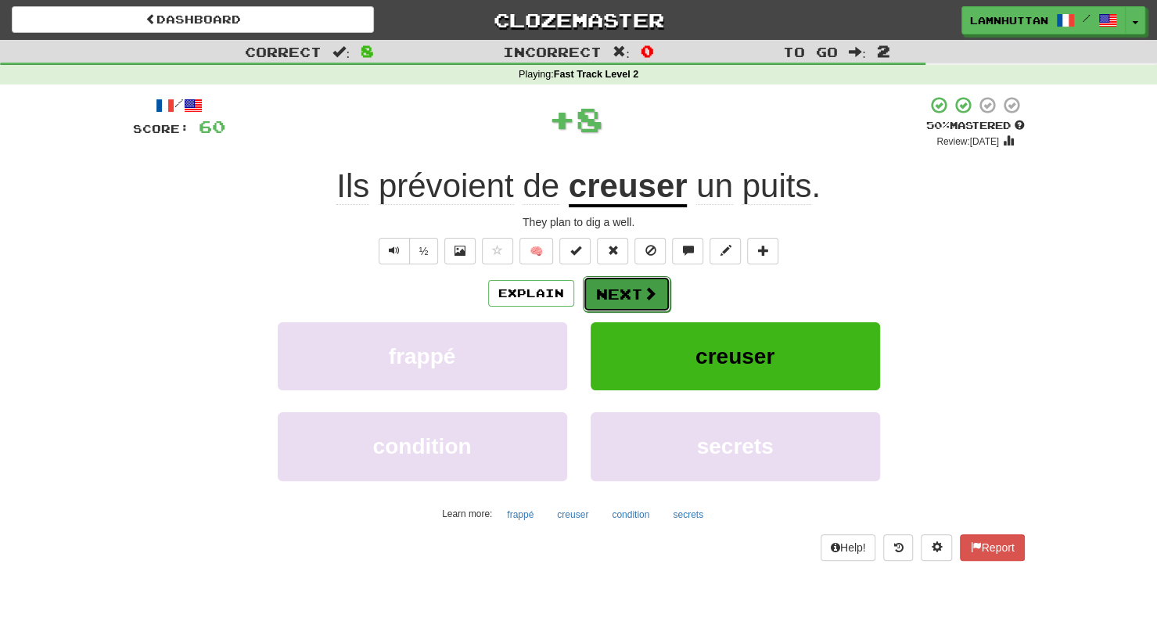
click at [645, 288] on span at bounding box center [650, 293] width 14 height 14
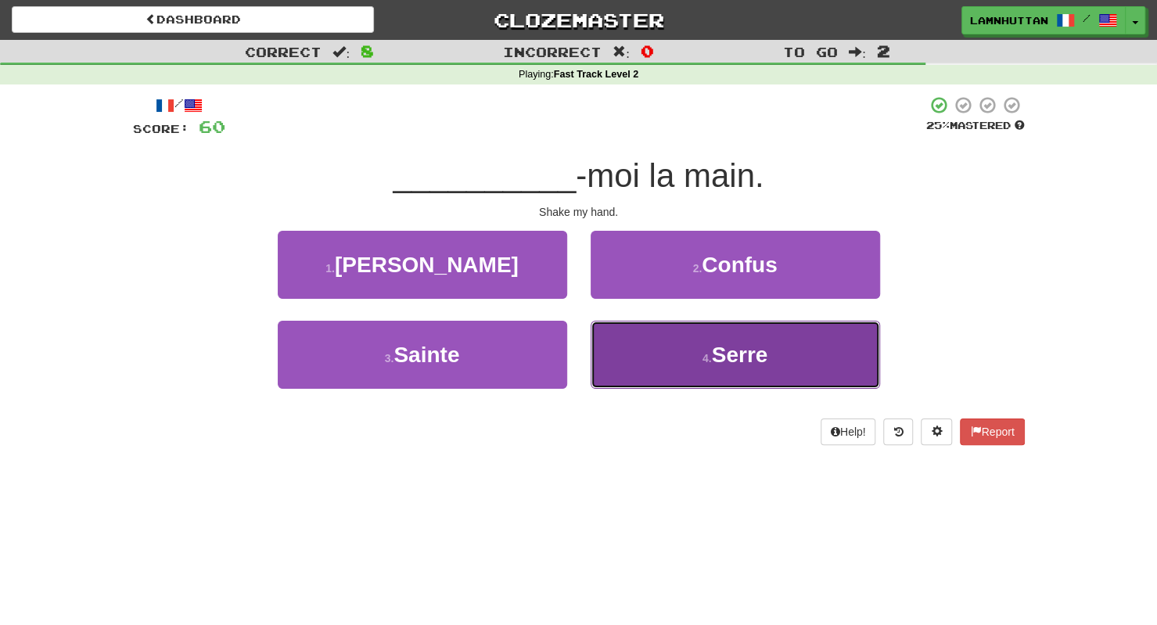
click at [640, 366] on button "4 . Serre" at bounding box center [736, 355] width 290 height 68
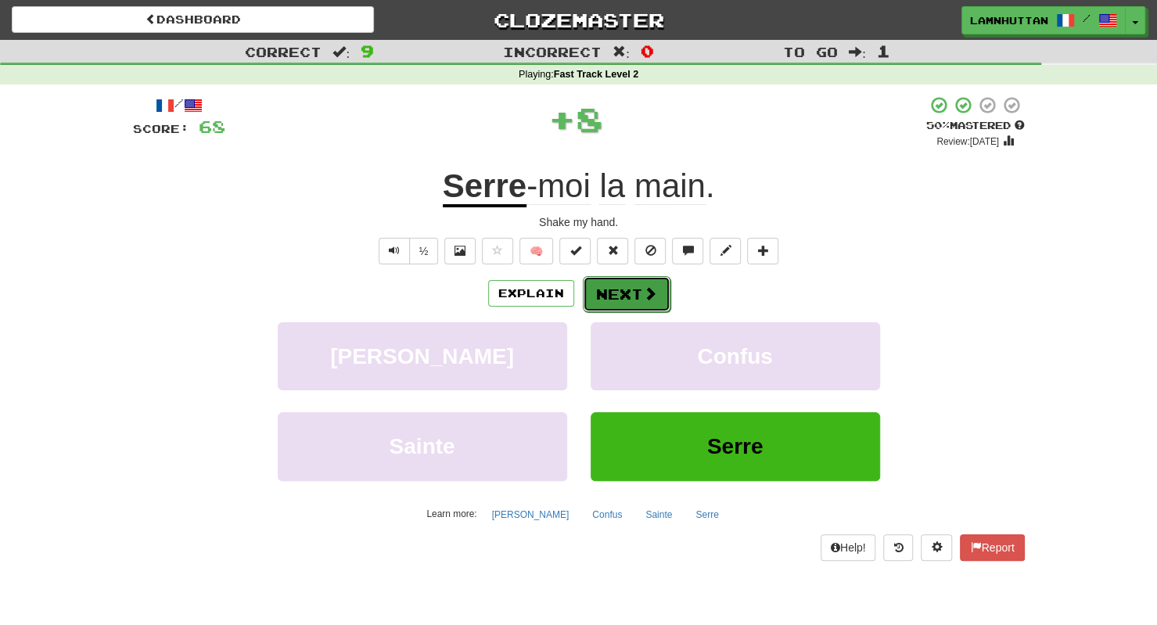
click at [624, 300] on button "Next" at bounding box center [627, 294] width 88 height 36
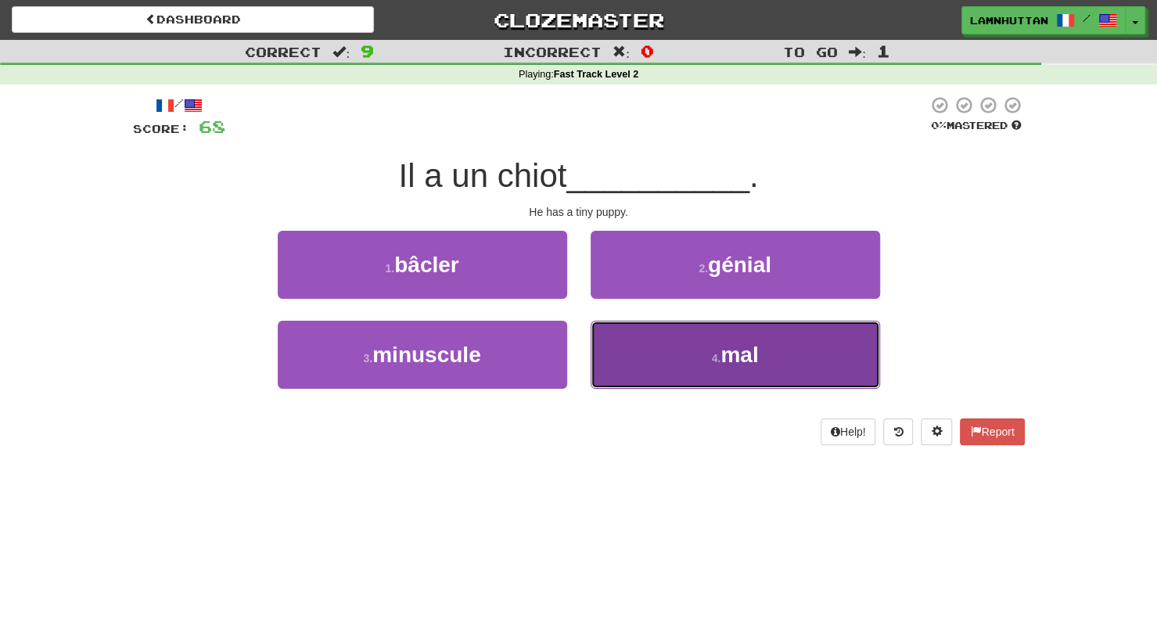
click at [712, 345] on button "4 . mal" at bounding box center [736, 355] width 290 height 68
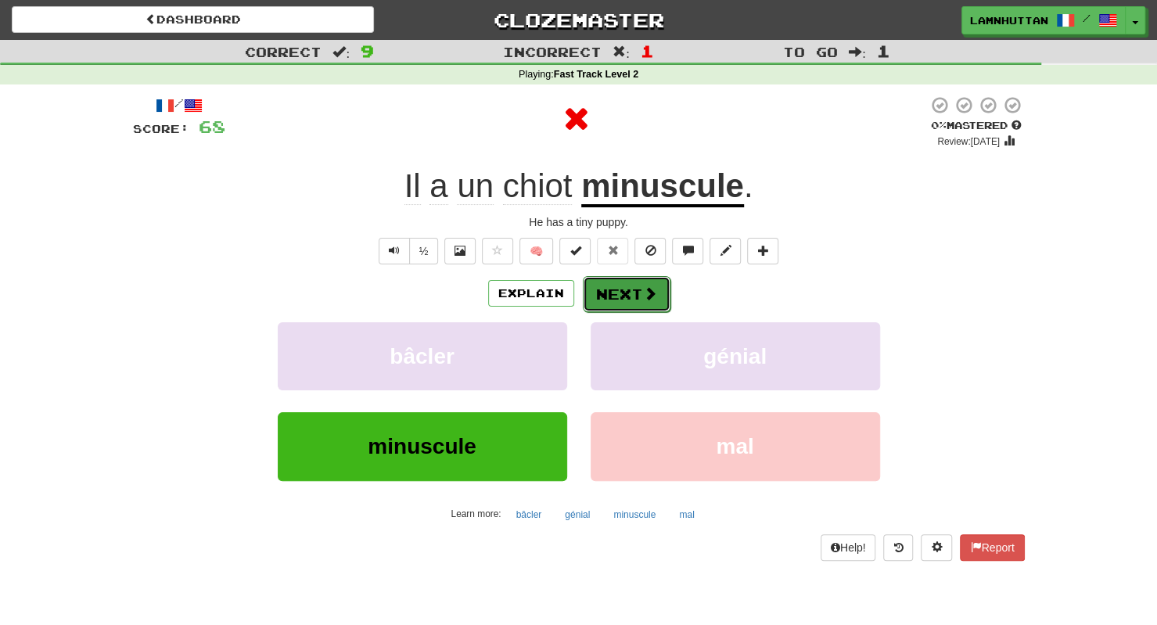
click at [606, 286] on button "Next" at bounding box center [627, 294] width 88 height 36
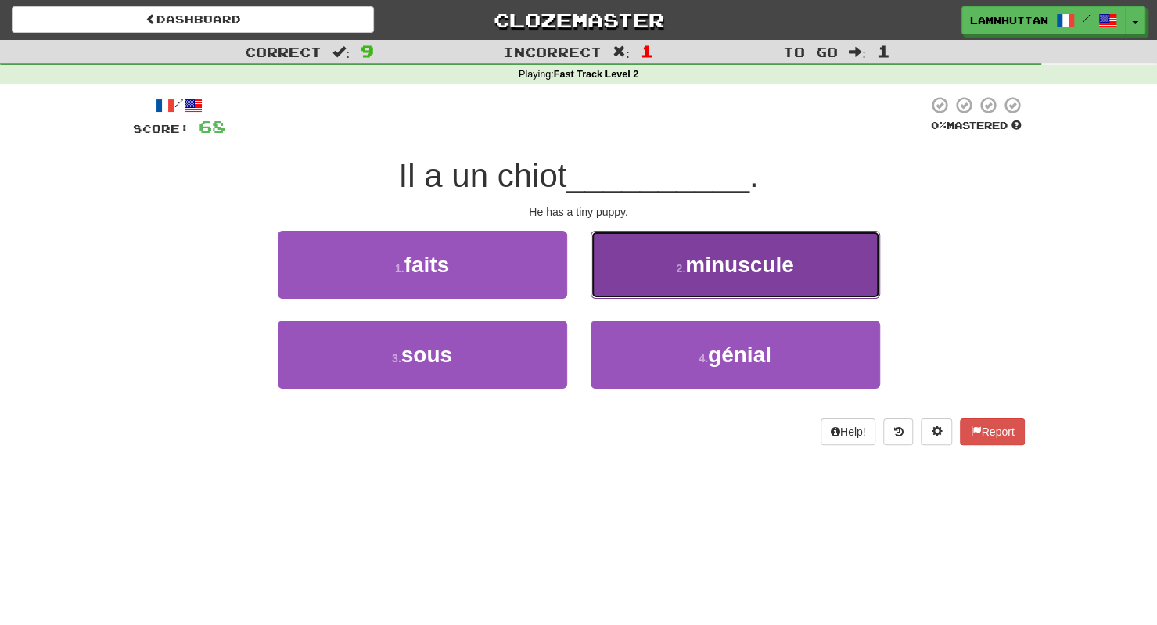
click at [682, 270] on small "2 ." at bounding box center [680, 268] width 9 height 13
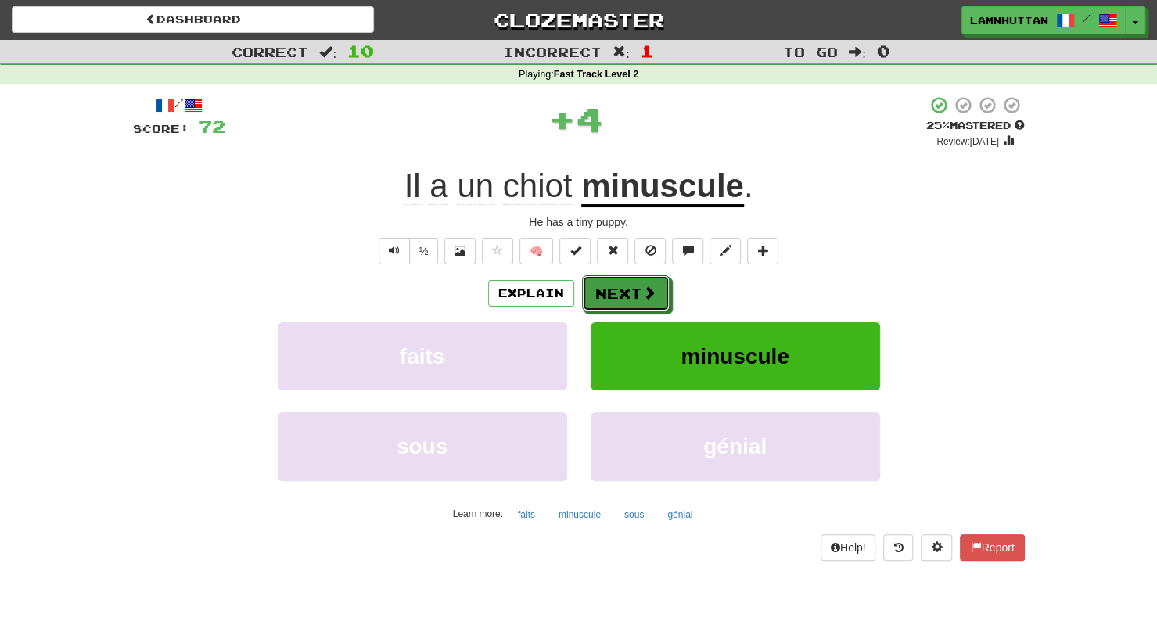
click at [632, 290] on button "Next" at bounding box center [626, 293] width 88 height 36
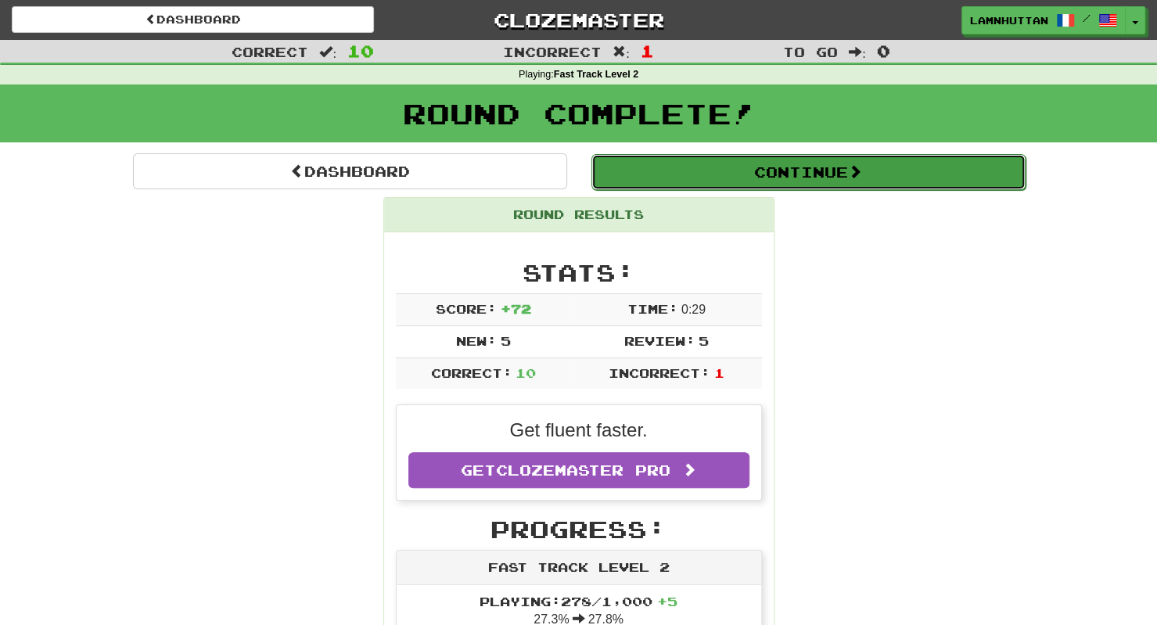
click at [740, 177] on button "Continue" at bounding box center [809, 172] width 434 height 36
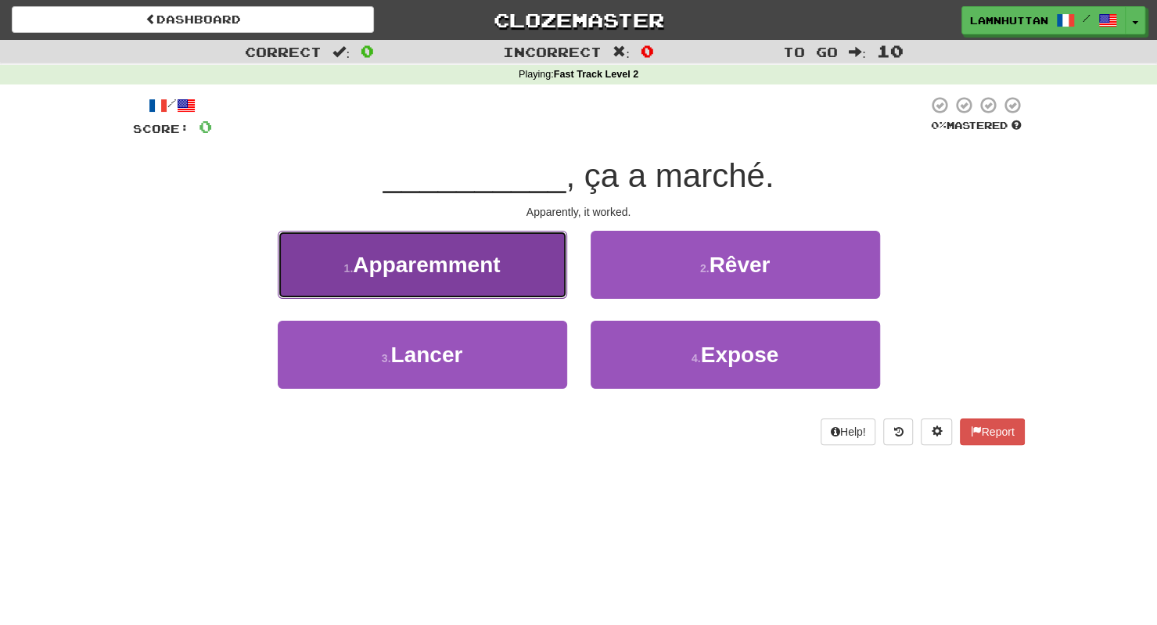
click at [487, 256] on span "Apparemment" at bounding box center [426, 265] width 147 height 24
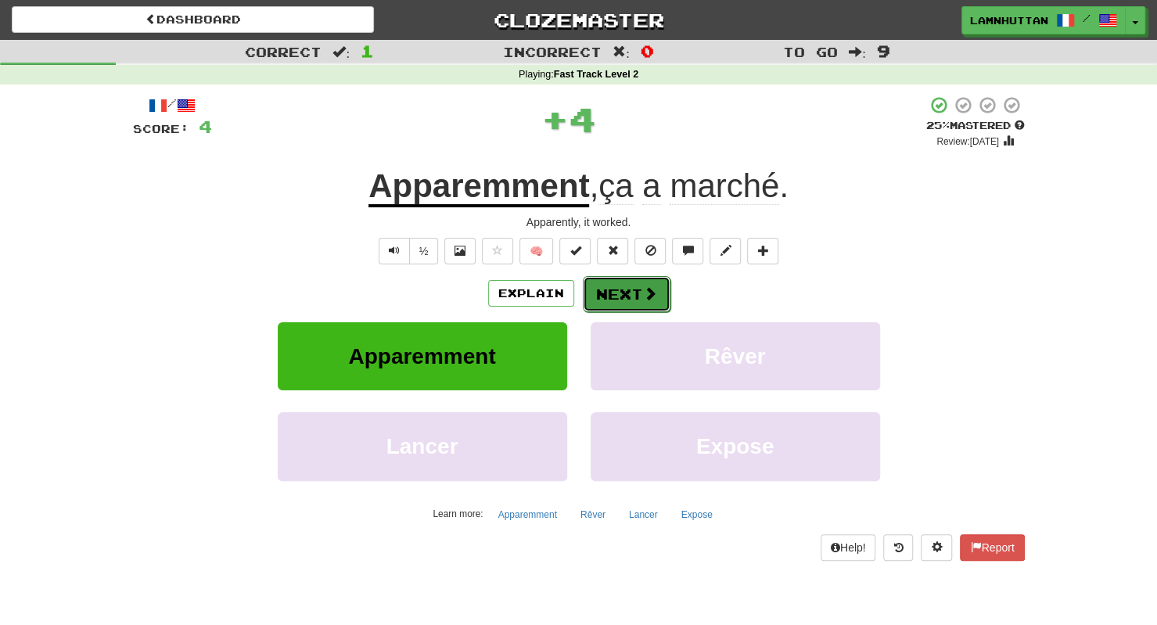
click at [650, 295] on span at bounding box center [650, 293] width 14 height 14
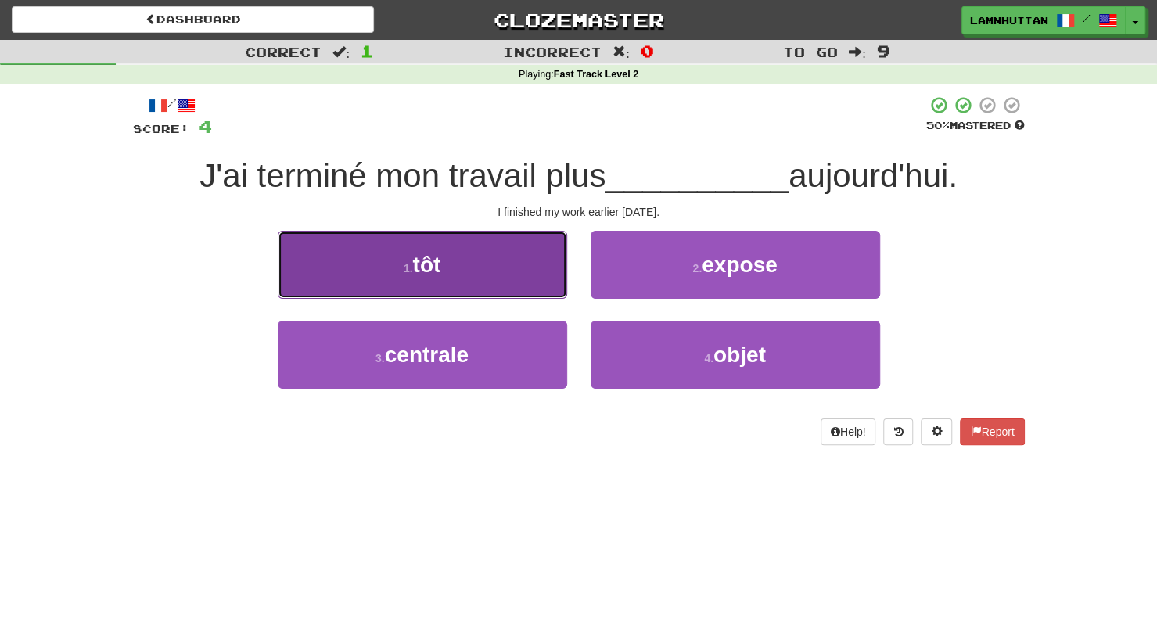
click at [498, 273] on button "1 . tôt" at bounding box center [423, 265] width 290 height 68
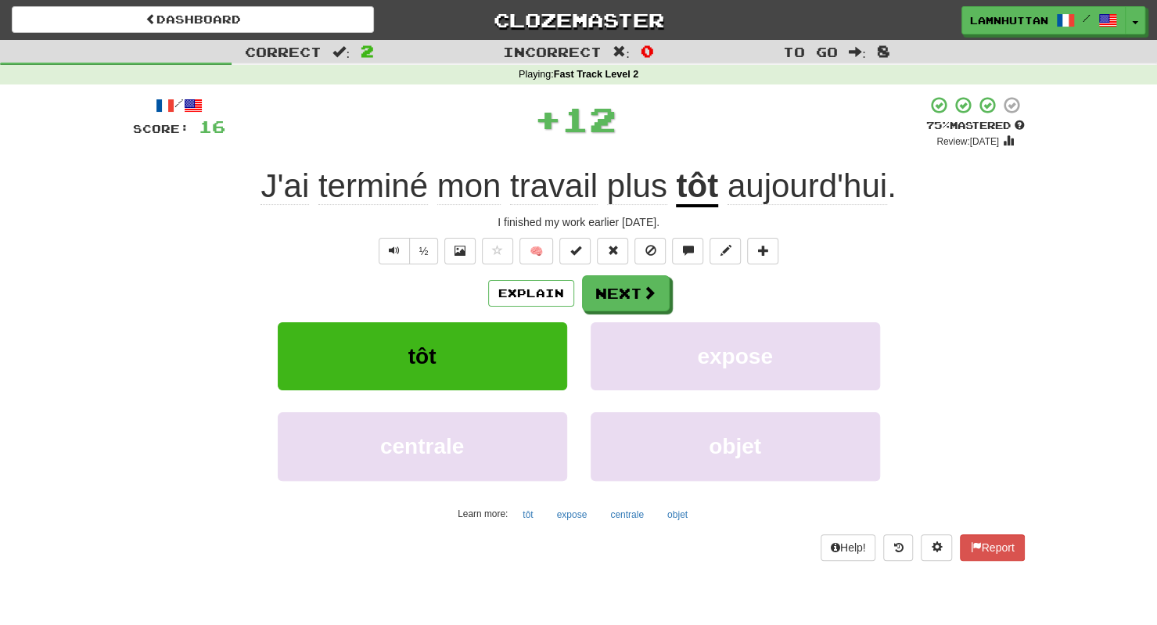
click at [679, 316] on div "Explain Next tôt expose centrale objet Learn more: tôt expose centrale objet" at bounding box center [579, 400] width 892 height 251
click at [640, 300] on button "Next" at bounding box center [627, 294] width 88 height 36
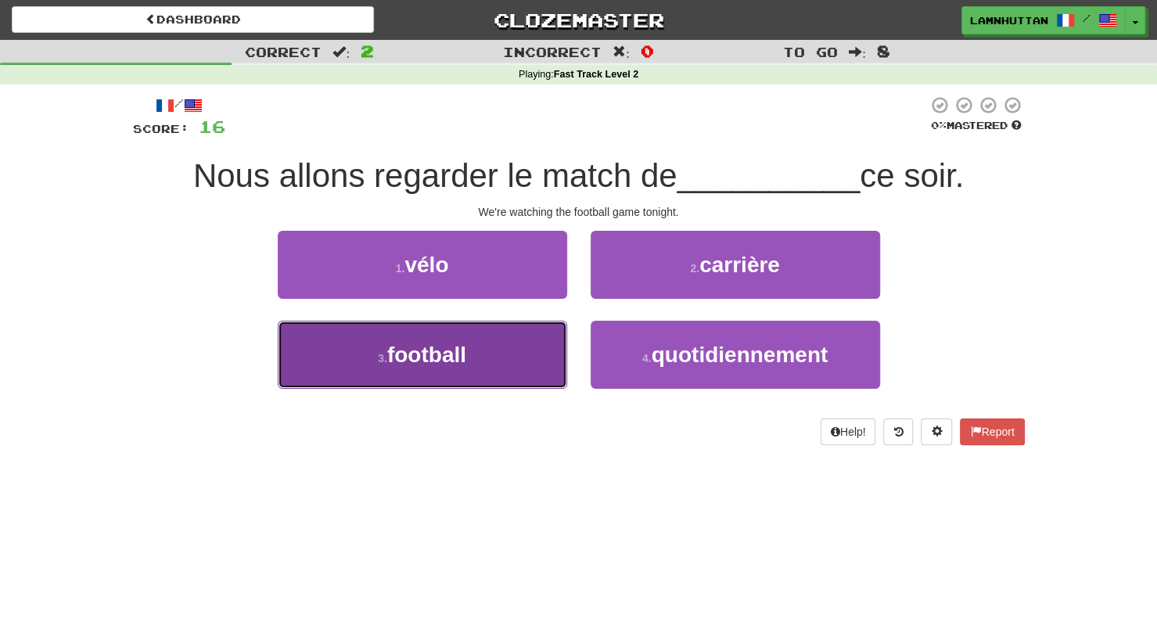
click at [551, 355] on button "3 . football" at bounding box center [423, 355] width 290 height 68
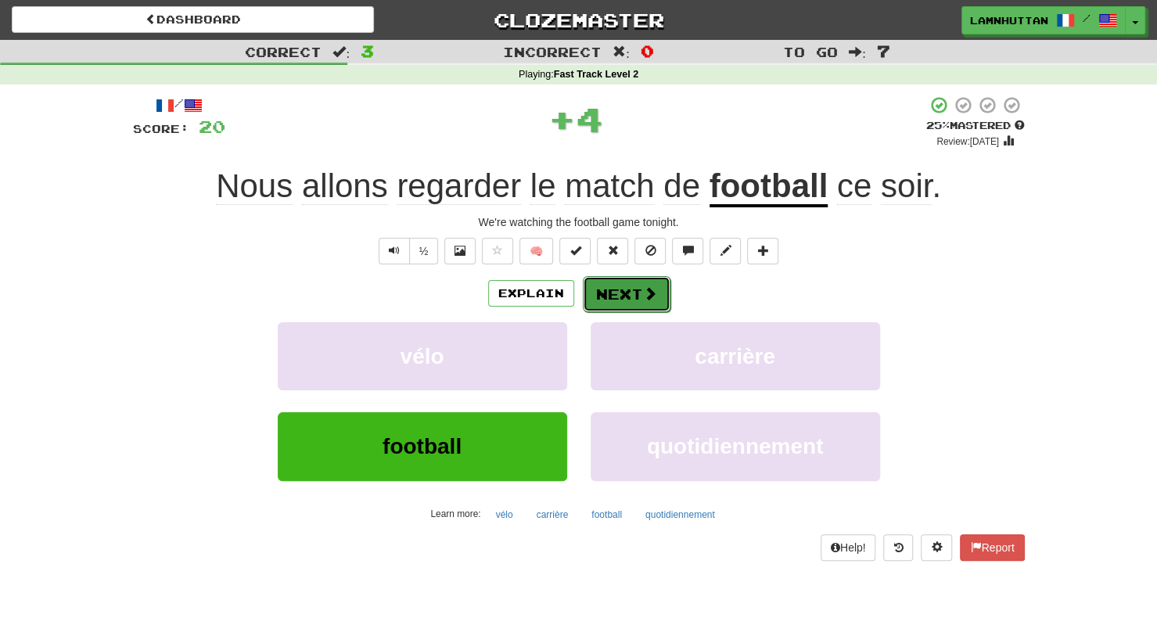
click at [613, 300] on button "Next" at bounding box center [627, 294] width 88 height 36
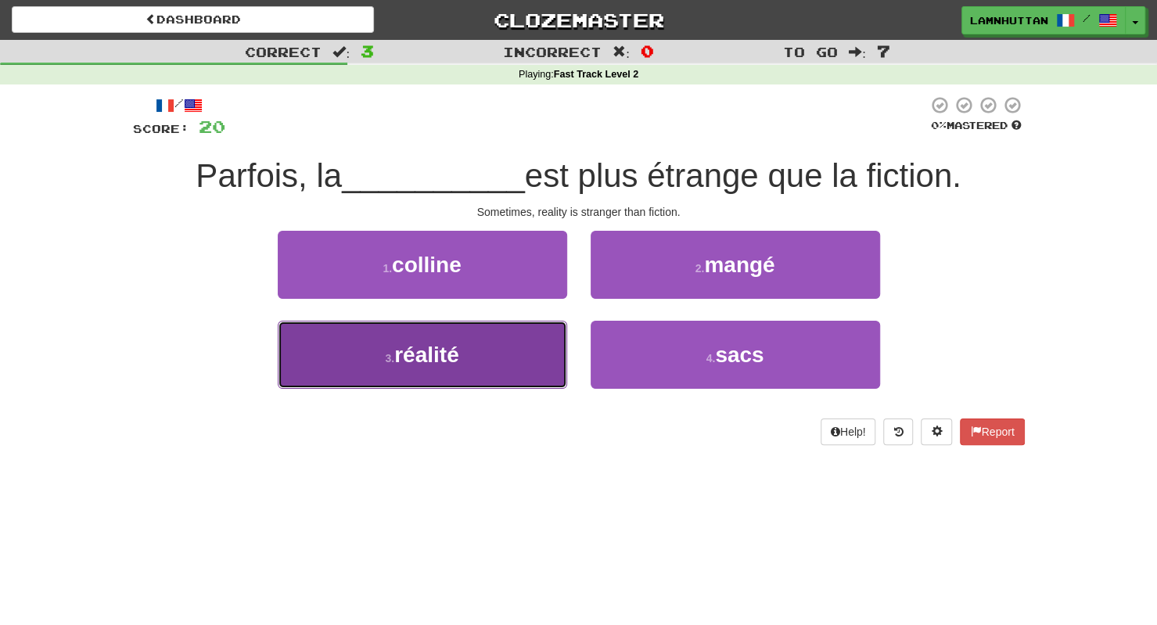
click at [523, 346] on button "3 . réalité" at bounding box center [423, 355] width 290 height 68
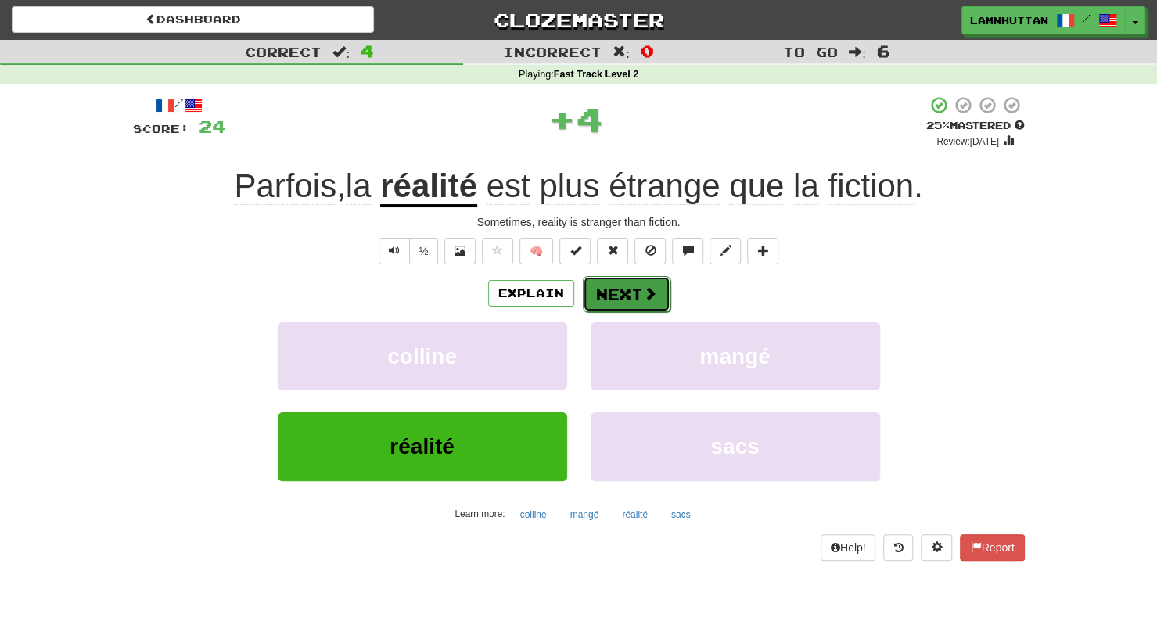
click at [607, 297] on button "Next" at bounding box center [627, 294] width 88 height 36
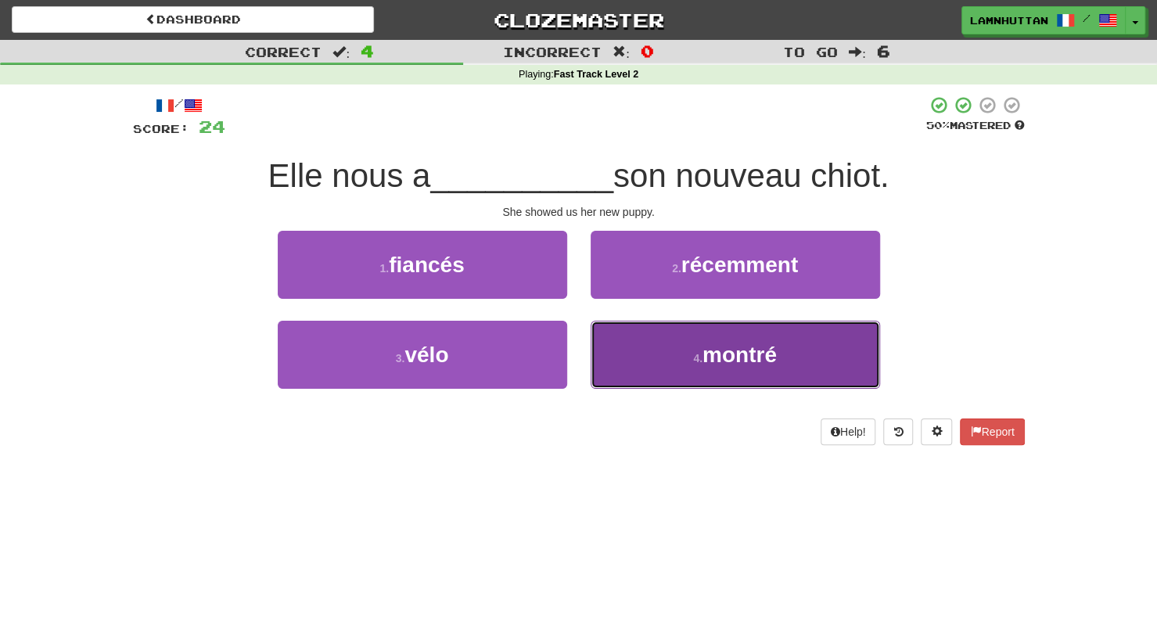
click at [711, 364] on span "montré" at bounding box center [740, 355] width 74 height 24
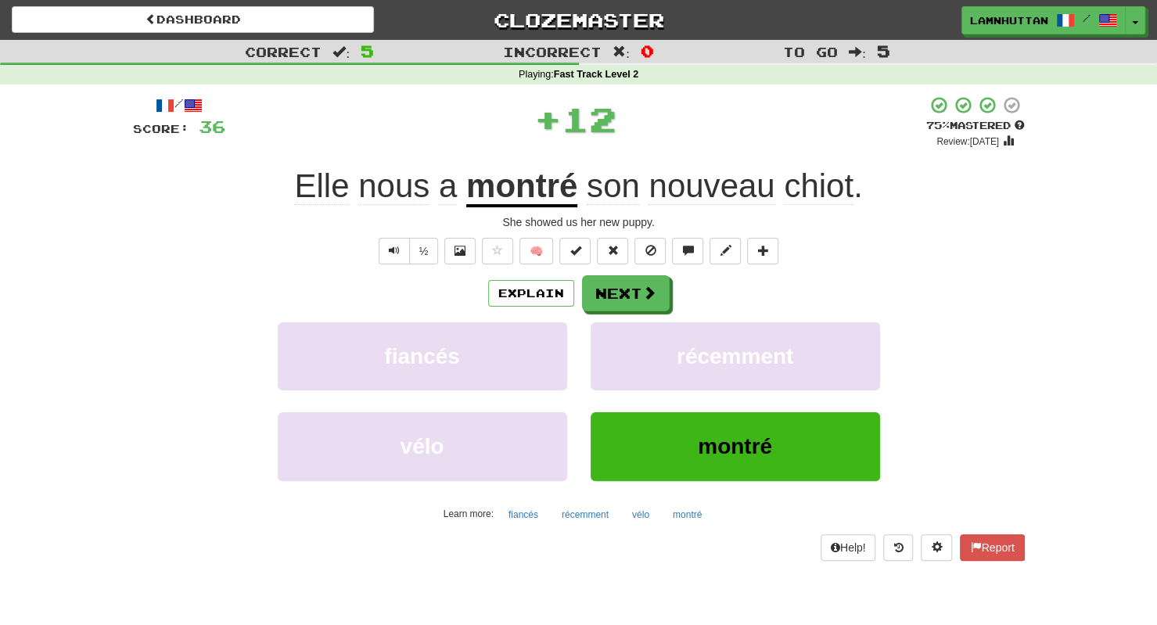
click at [618, 266] on div "/ Score: 36 + 12 75 % Mastered Review: [DATE] Elle nous a montré son nouveau ch…" at bounding box center [579, 327] width 892 height 465
click at [600, 287] on button "Next" at bounding box center [627, 294] width 88 height 36
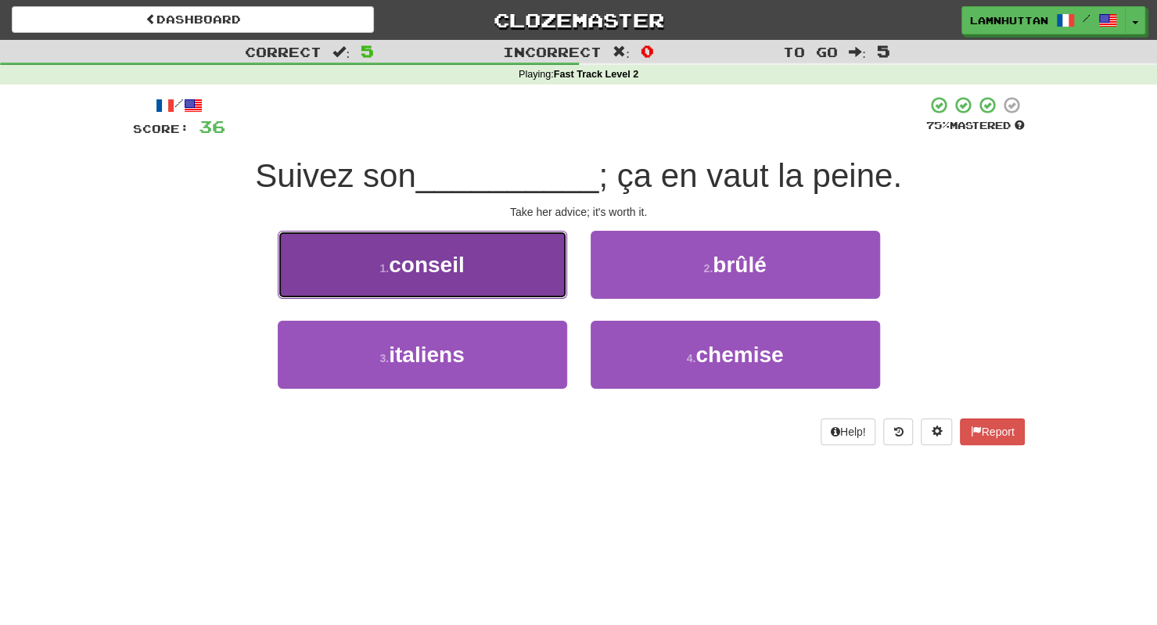
click at [552, 279] on button "1 . conseil" at bounding box center [423, 265] width 290 height 68
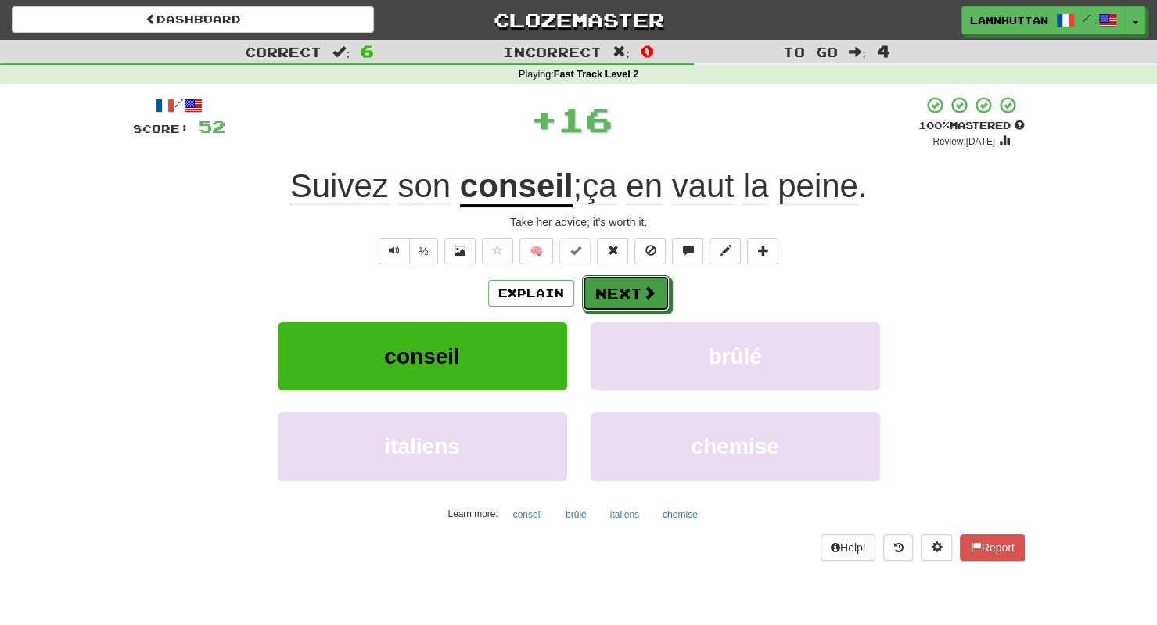
click at [604, 285] on button "Next" at bounding box center [626, 293] width 88 height 36
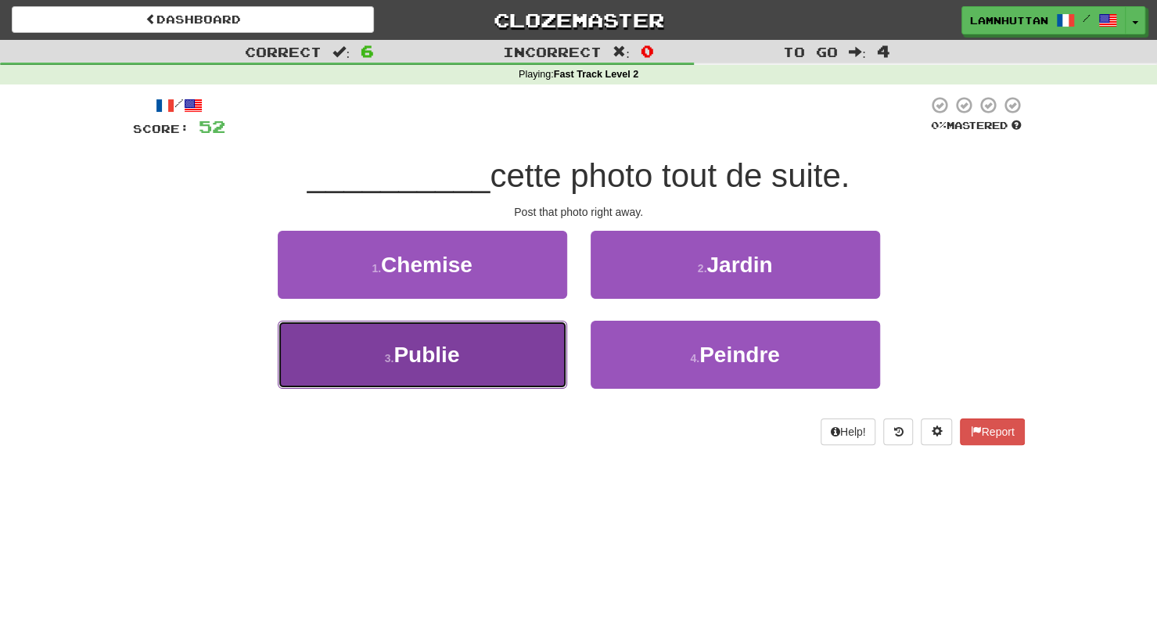
click at [556, 337] on button "3 . Publie" at bounding box center [423, 355] width 290 height 68
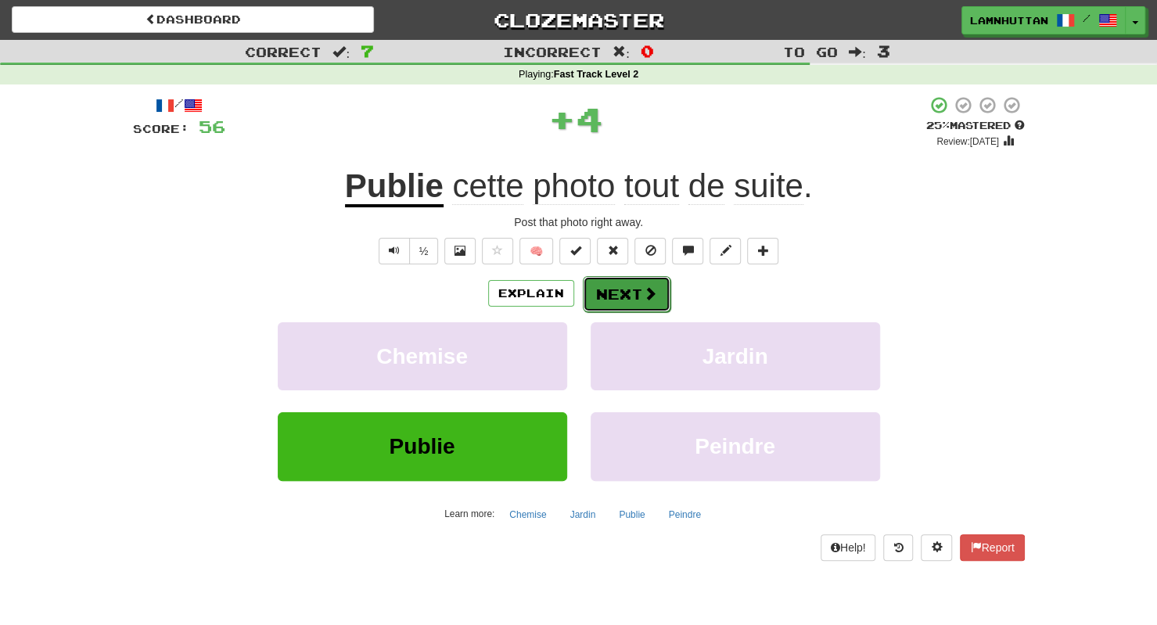
click at [612, 292] on button "Next" at bounding box center [627, 294] width 88 height 36
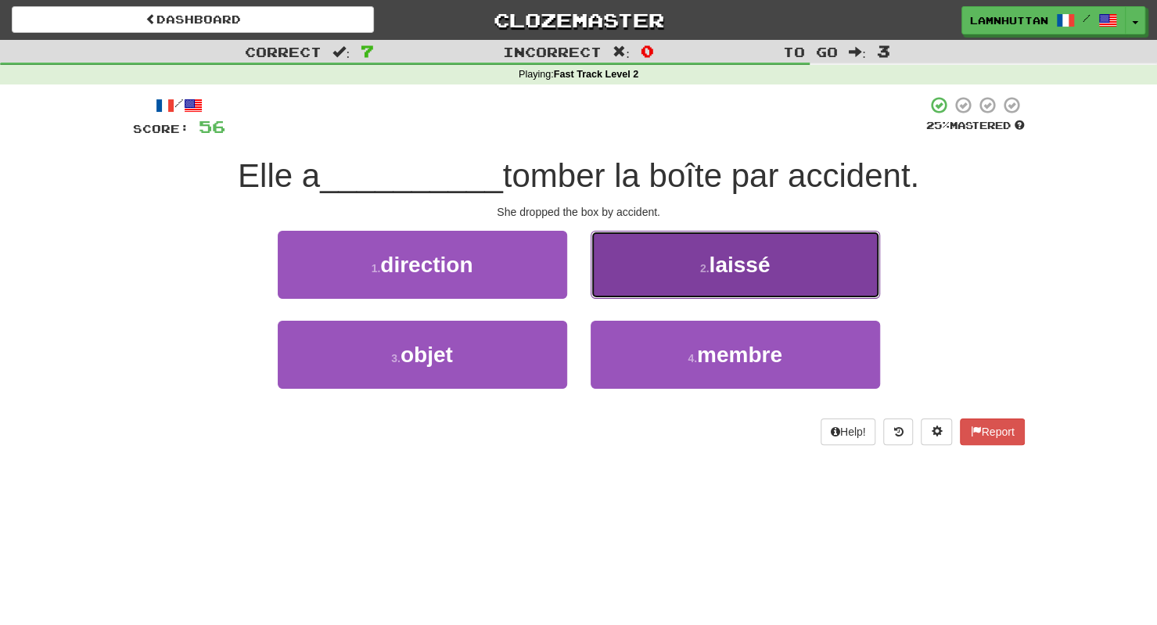
click at [735, 280] on button "2 . laissé" at bounding box center [736, 265] width 290 height 68
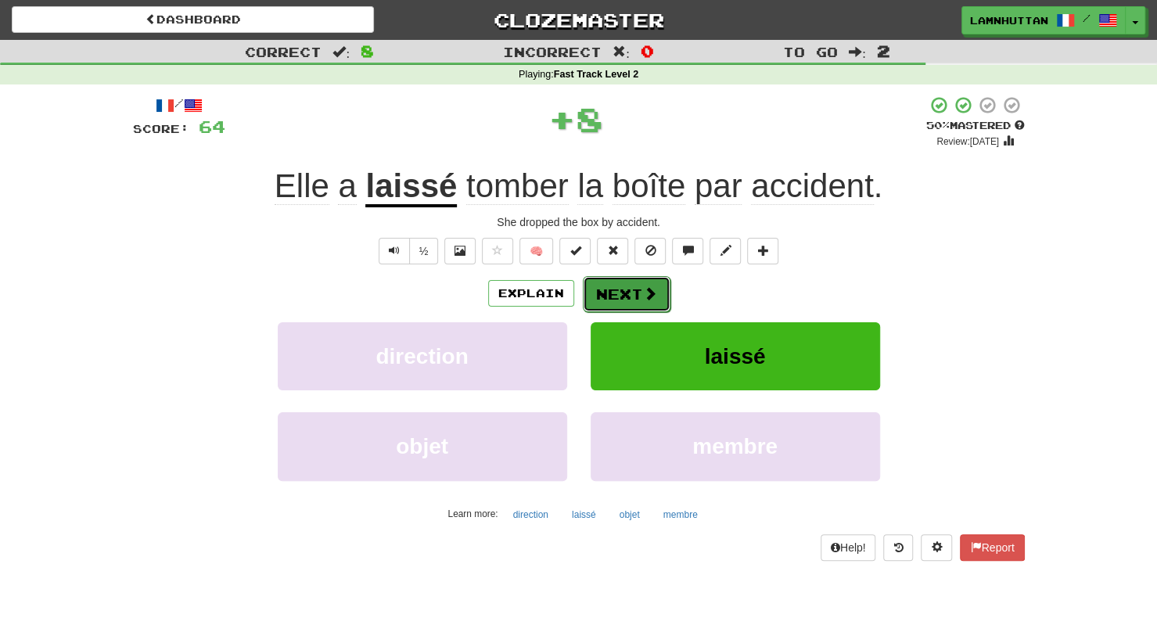
click at [649, 282] on button "Next" at bounding box center [627, 294] width 88 height 36
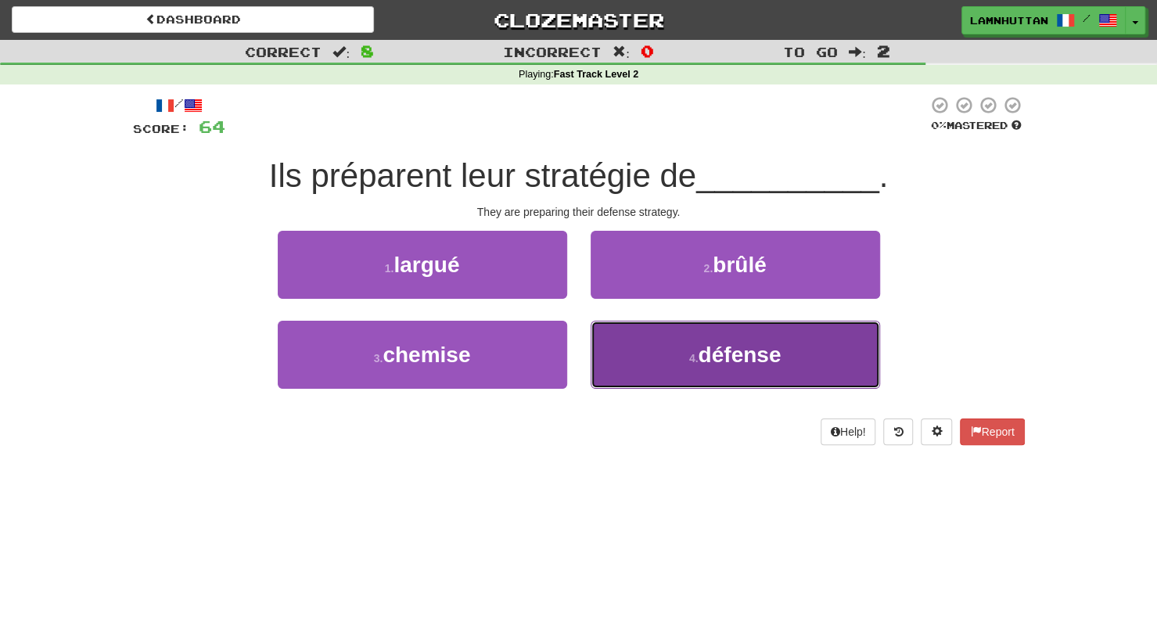
click at [681, 362] on button "4 . défense" at bounding box center [736, 355] width 290 height 68
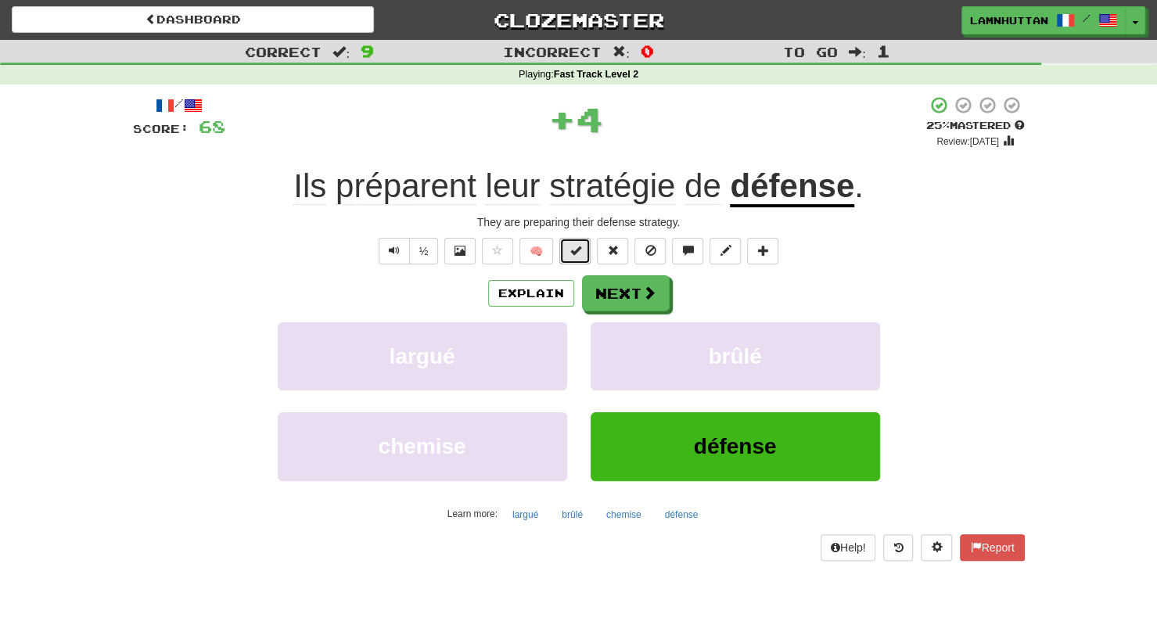
click at [570, 256] on button at bounding box center [575, 251] width 31 height 27
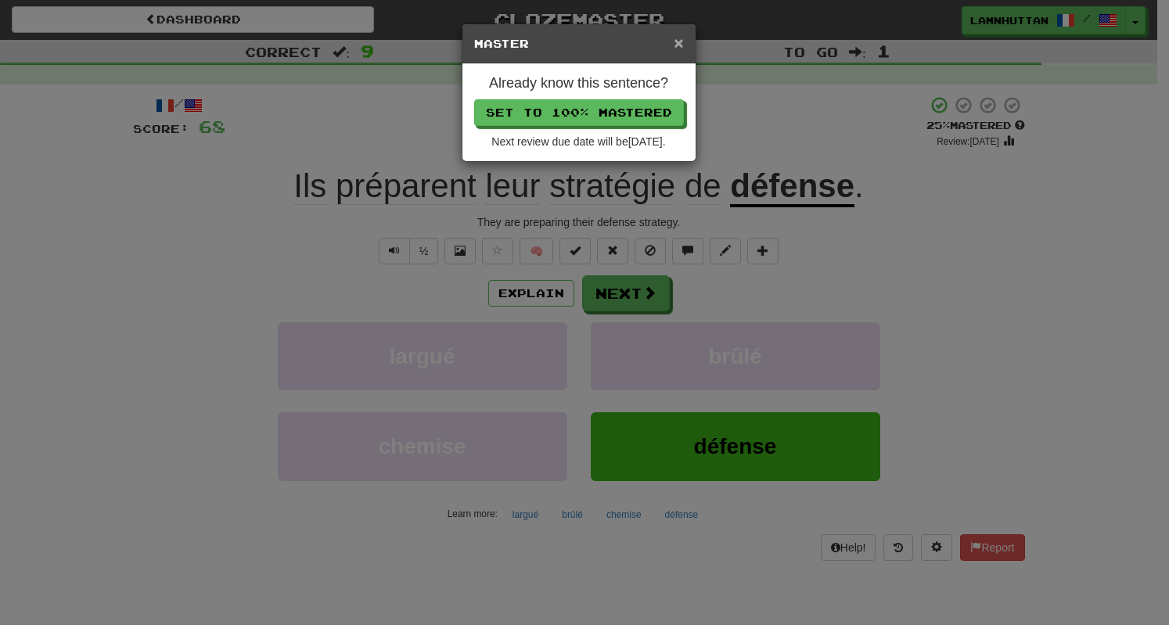
click at [678, 41] on span "×" at bounding box center [678, 43] width 9 height 18
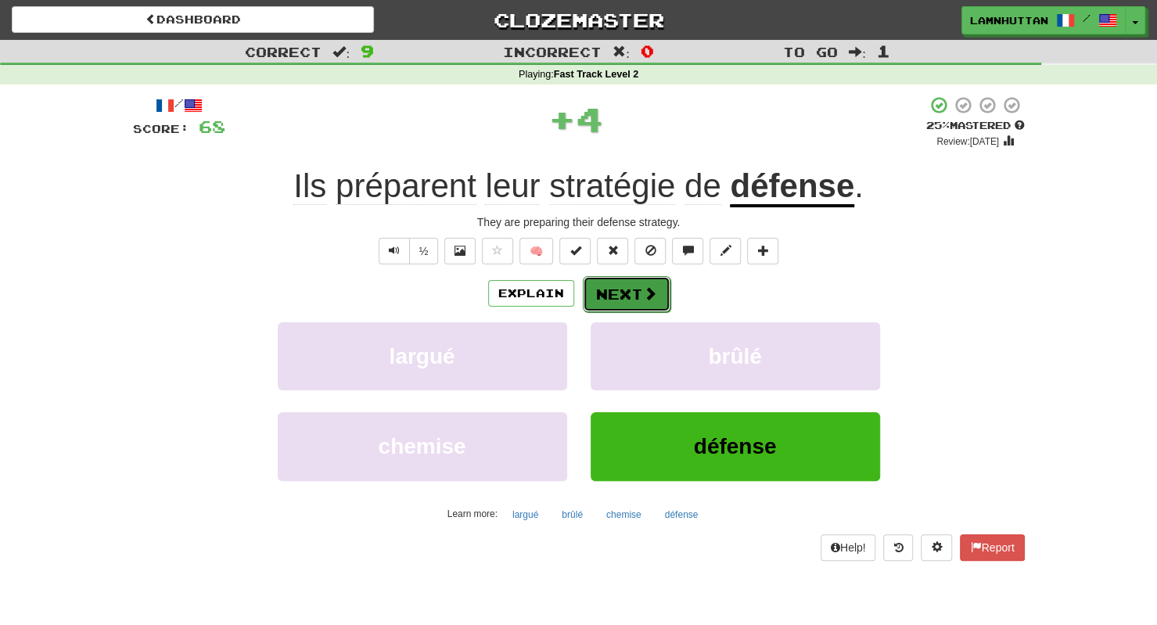
click at [594, 304] on button "Next" at bounding box center [627, 294] width 88 height 36
